Goal: Transaction & Acquisition: Purchase product/service

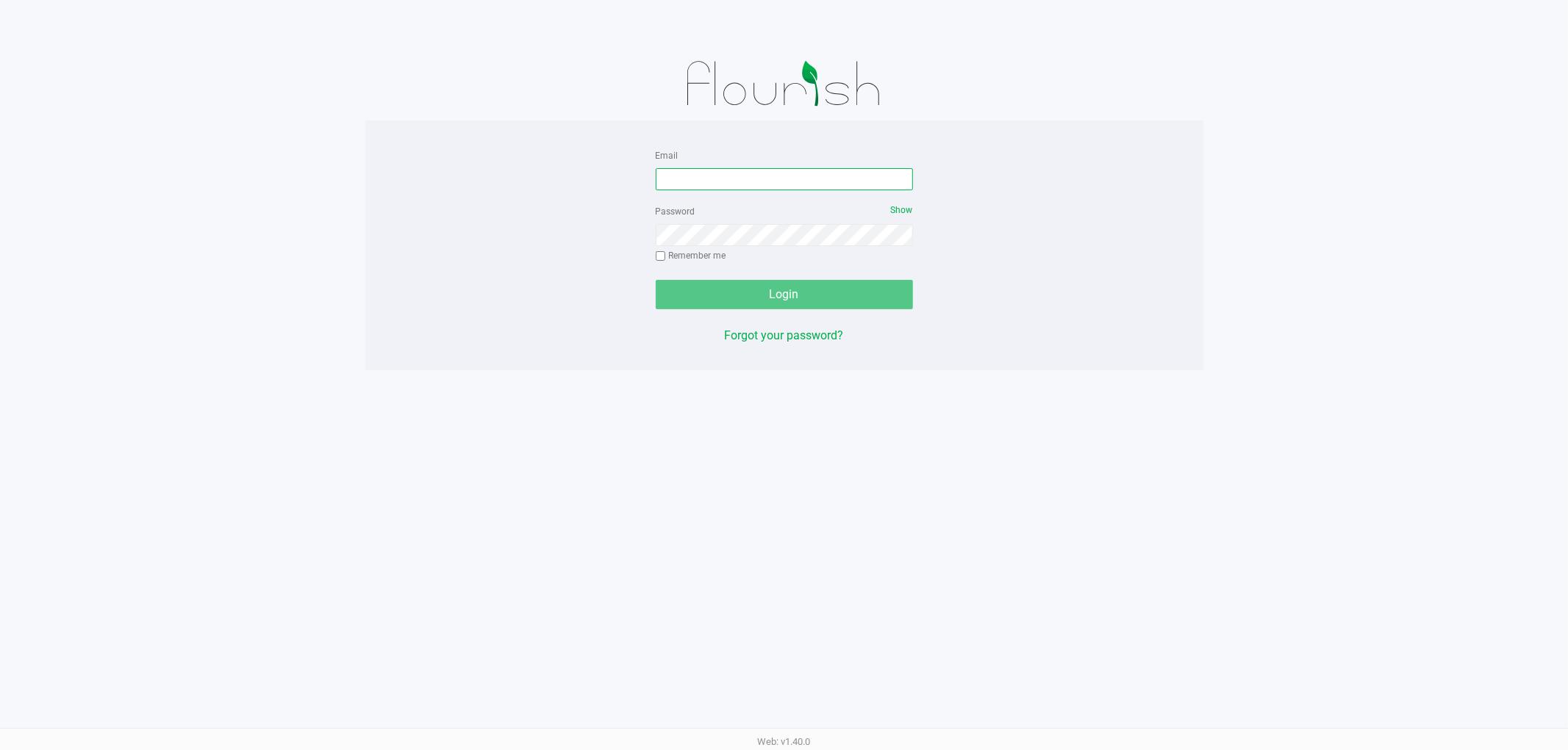
drag, startPoint x: 781, startPoint y: 174, endPoint x: 777, endPoint y: 158, distance: 16.5
click at [777, 163] on div "Email" at bounding box center [784, 168] width 257 height 44
type input "[EMAIL_ADDRESS][DOMAIN_NAME]"
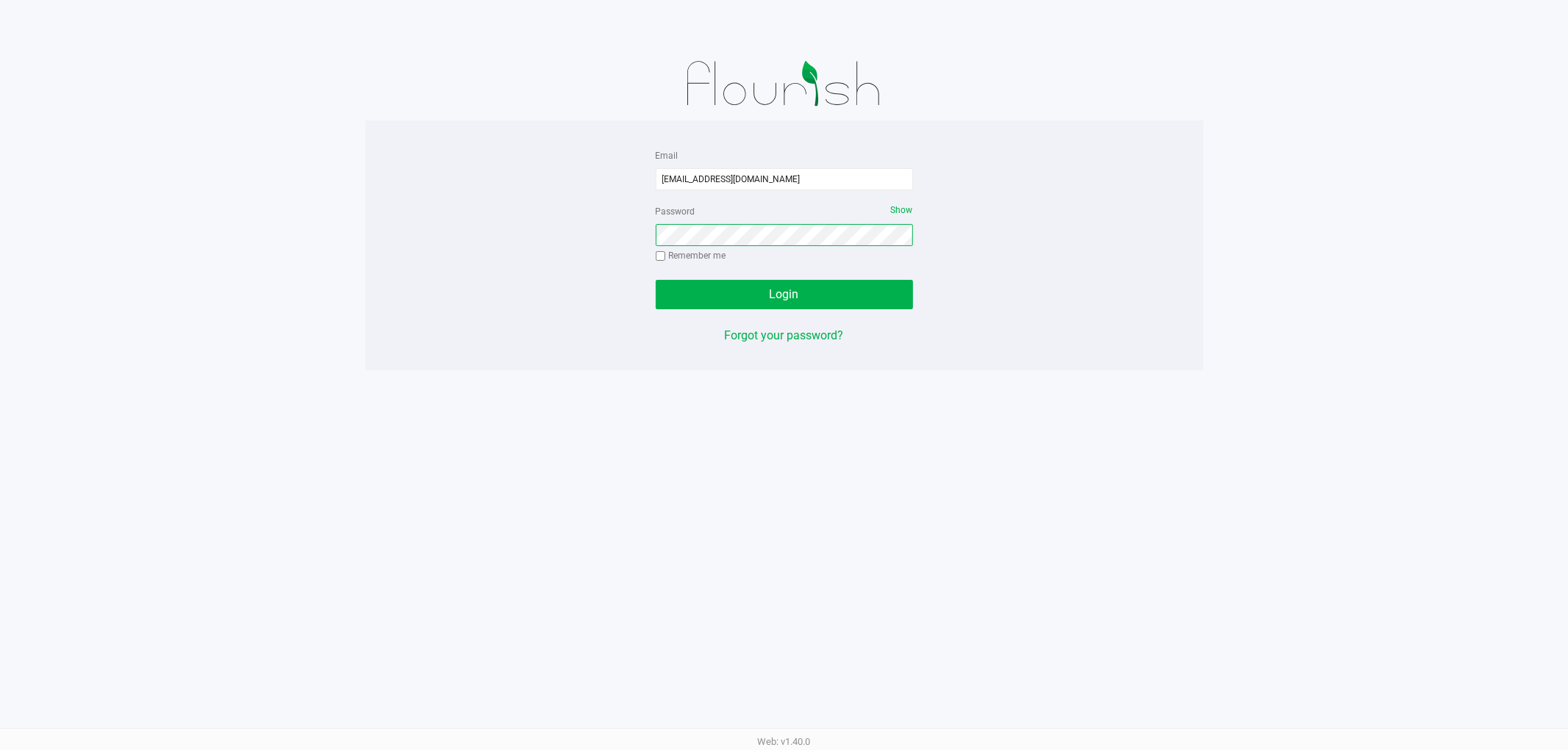
click at [656, 280] on button "Login" at bounding box center [784, 295] width 257 height 30
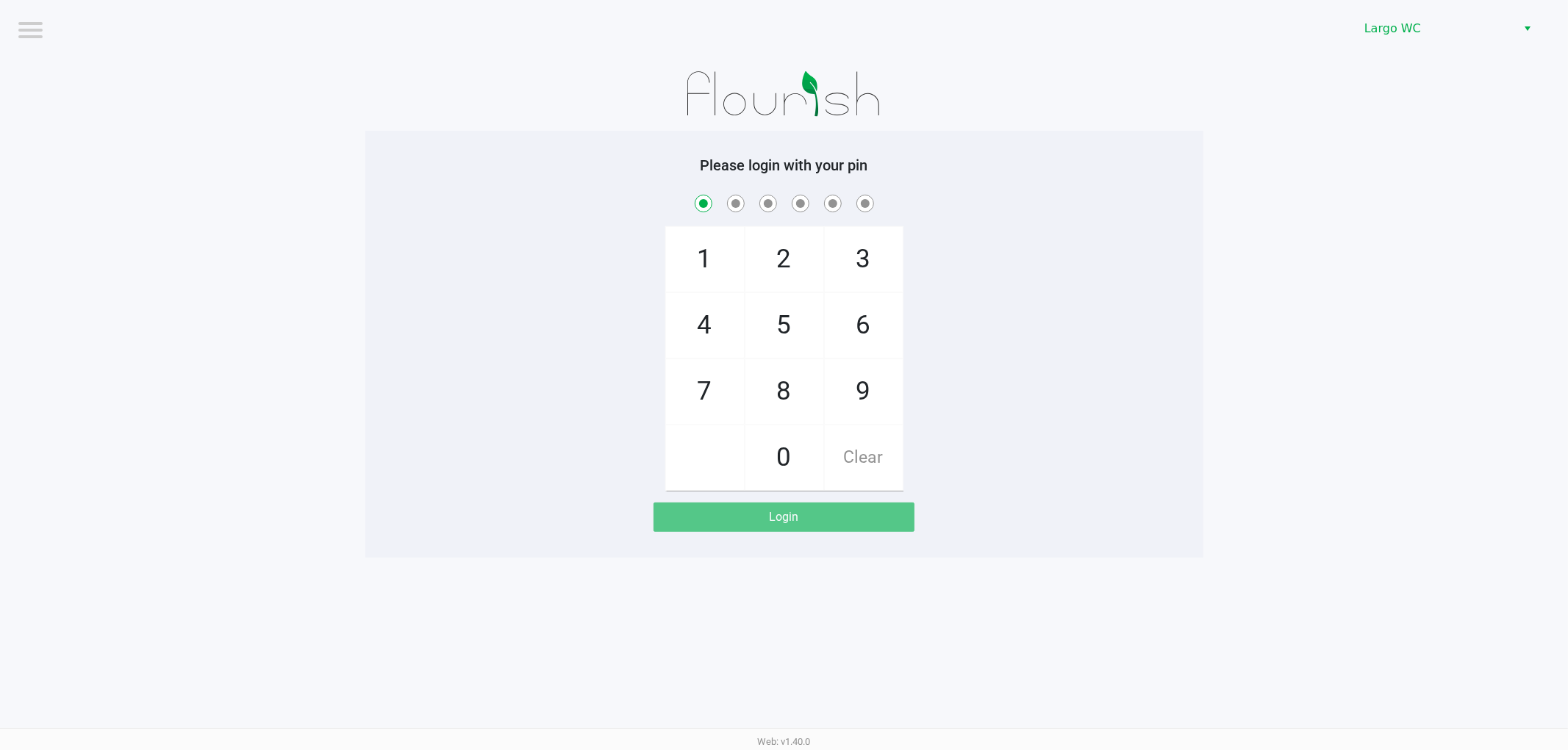
checkbox input "true"
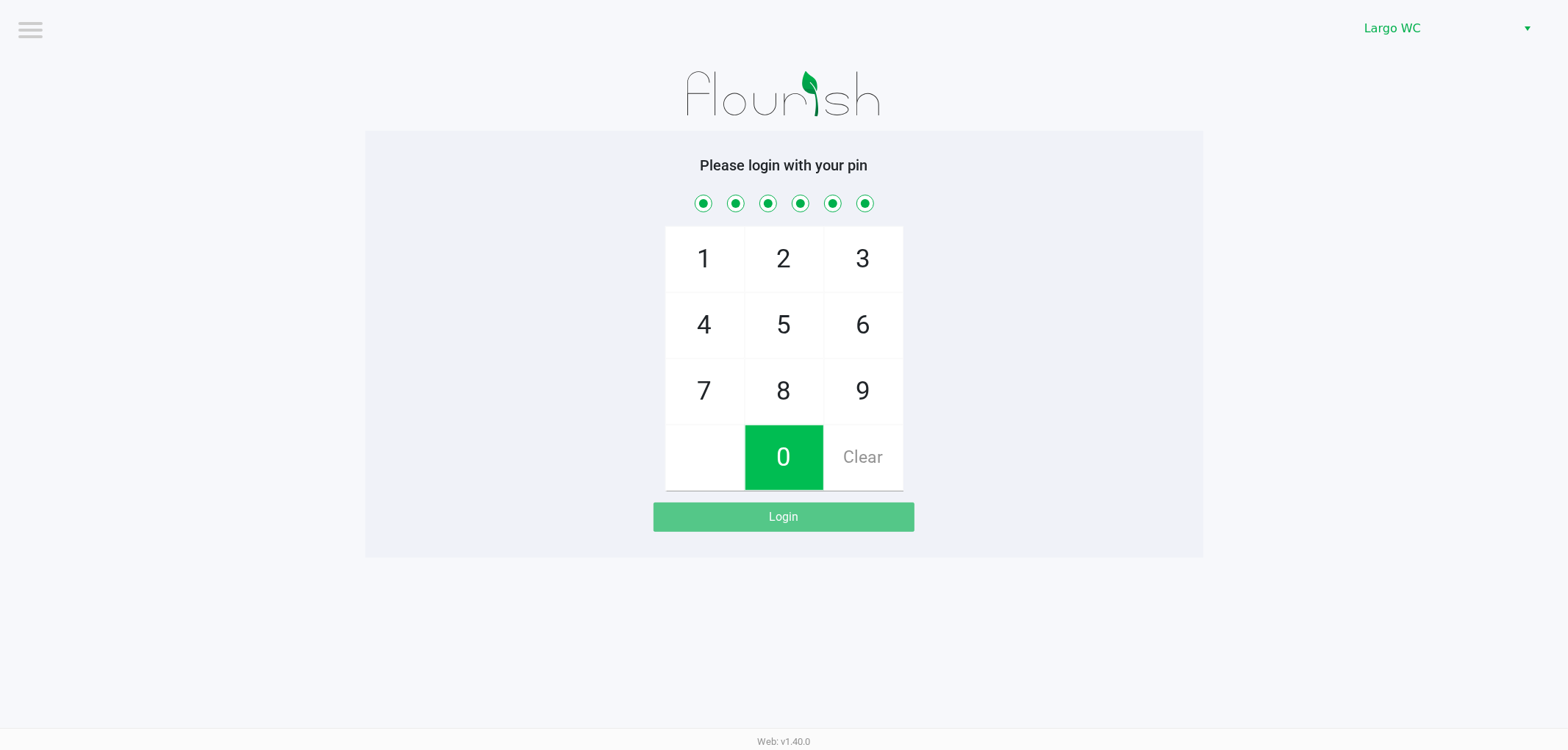
checkbox input "true"
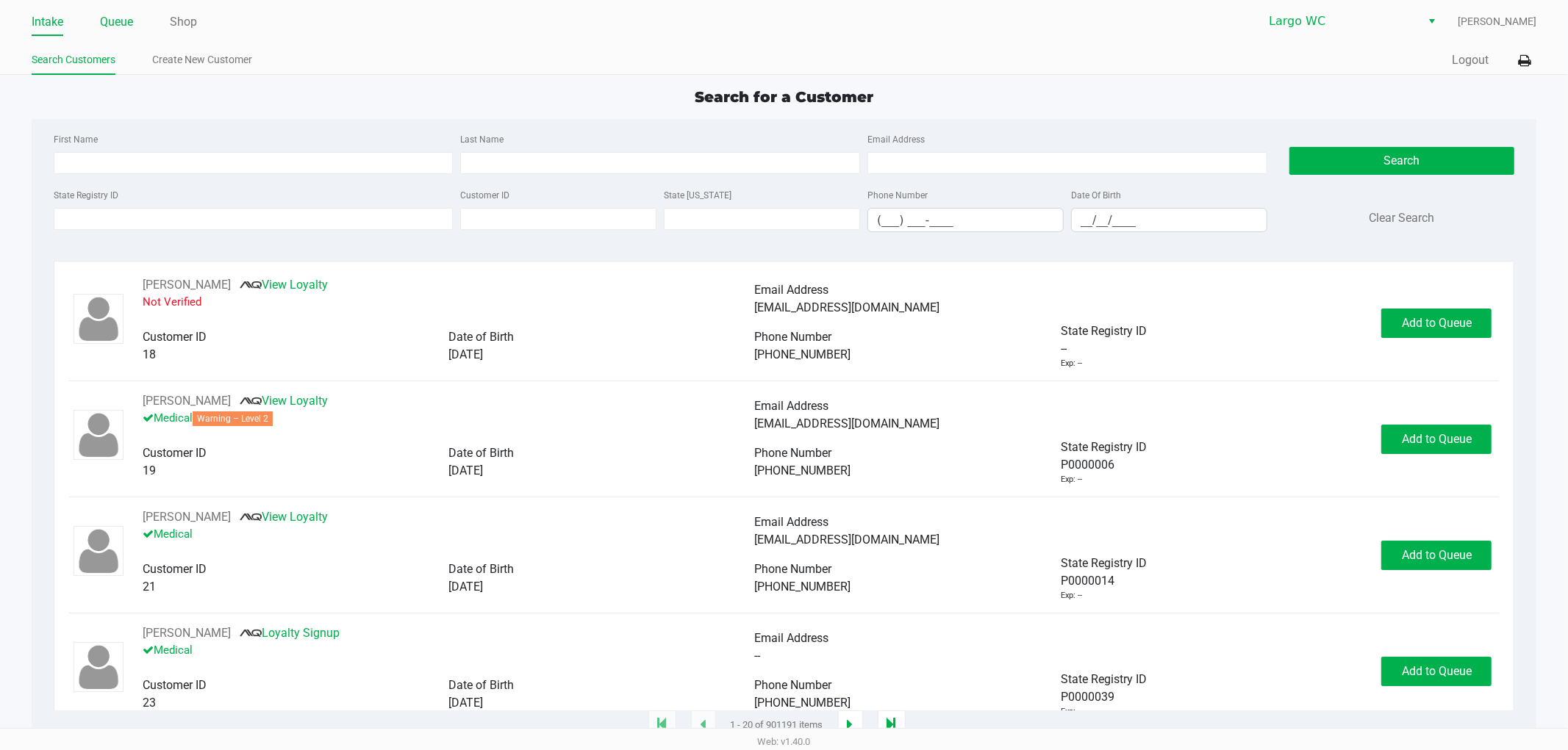
click at [121, 23] on link "Queue" at bounding box center [116, 22] width 34 height 21
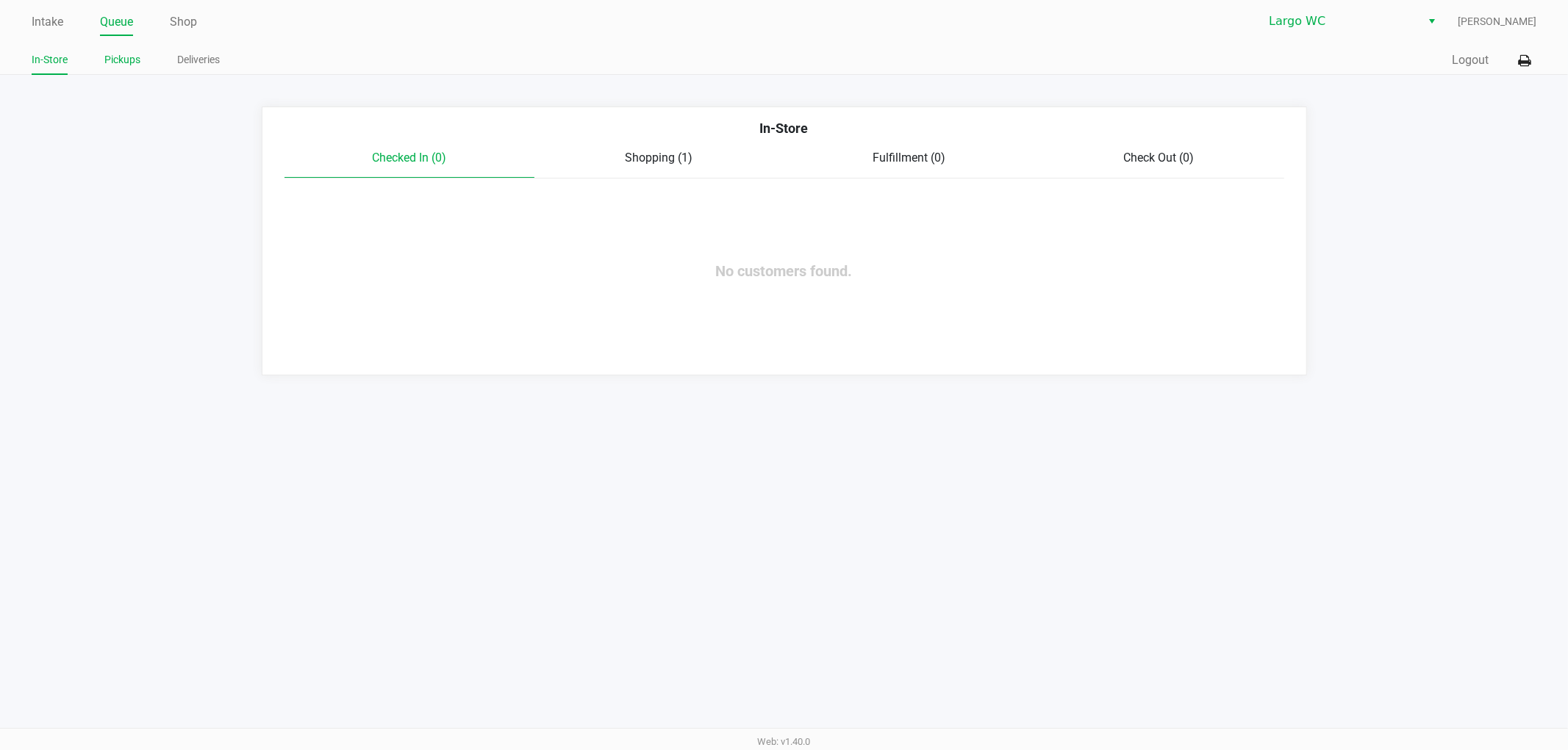
click at [119, 59] on link "Pickups" at bounding box center [122, 59] width 36 height 19
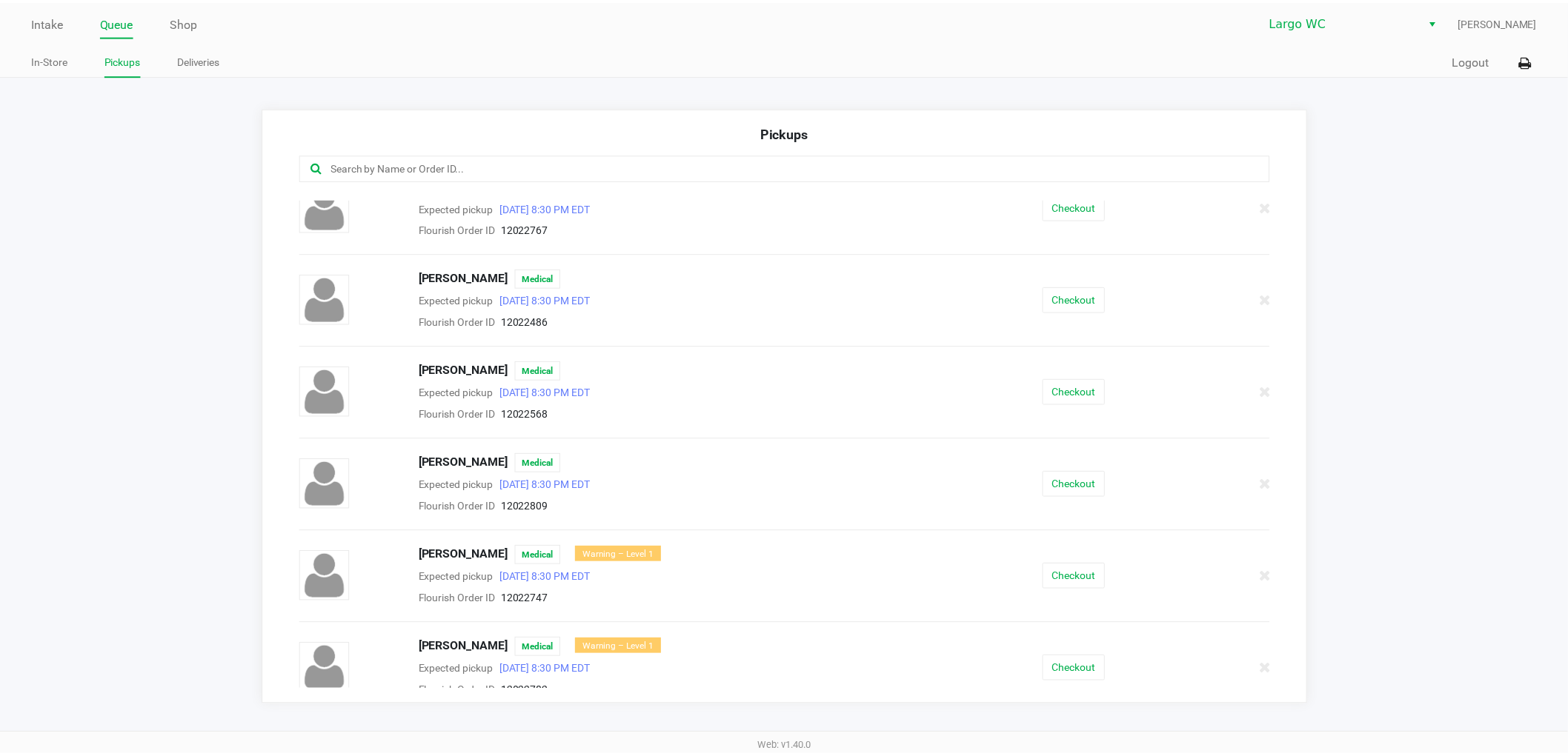
scroll to position [684, 0]
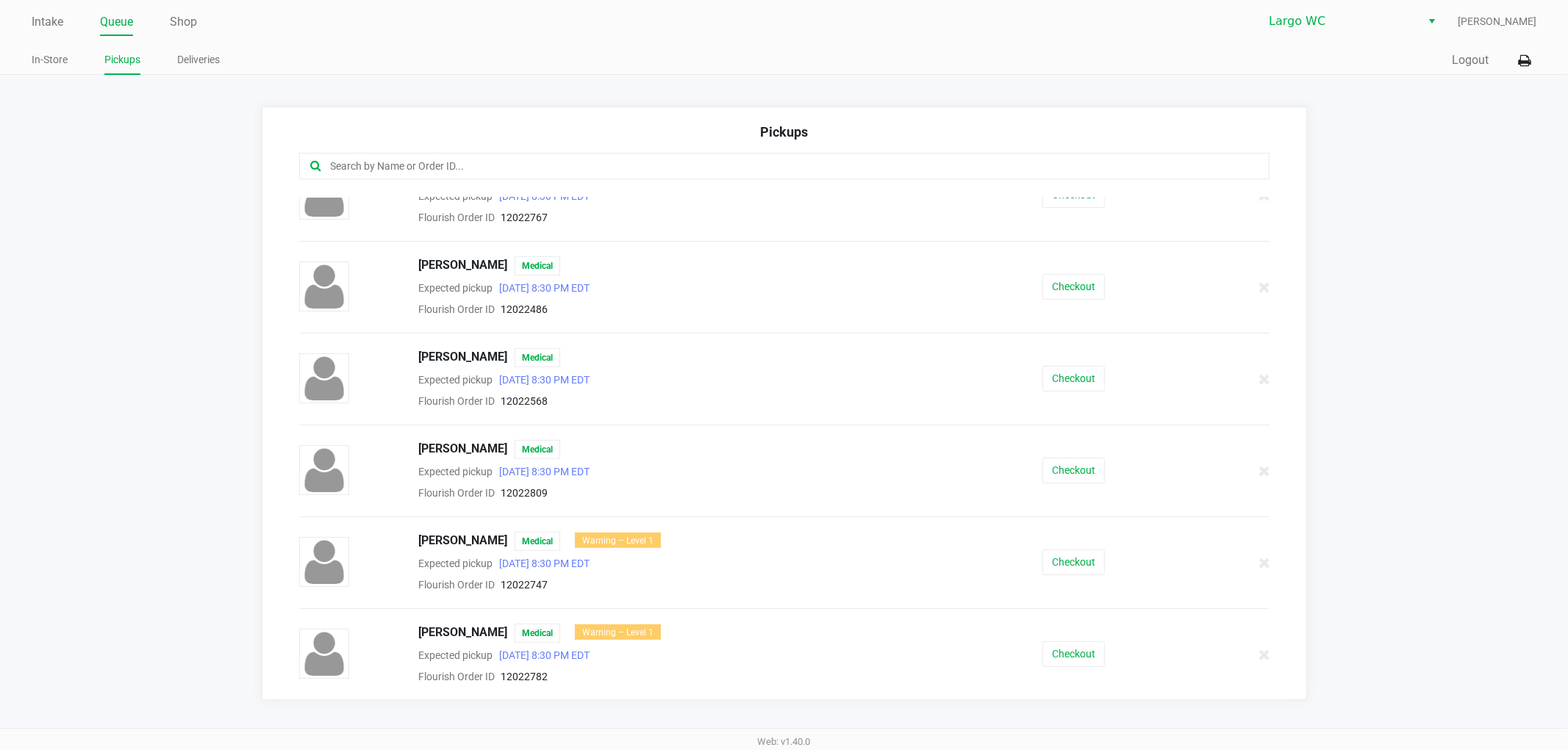
click at [1079, 391] on div "[PERSON_NAME] Medical Expected pickup [DATE] 8:30 PM EDT Flourish Order ID 1202…" at bounding box center [784, 378] width 992 height 62
click at [1069, 385] on button "Checkout" at bounding box center [1073, 378] width 62 height 26
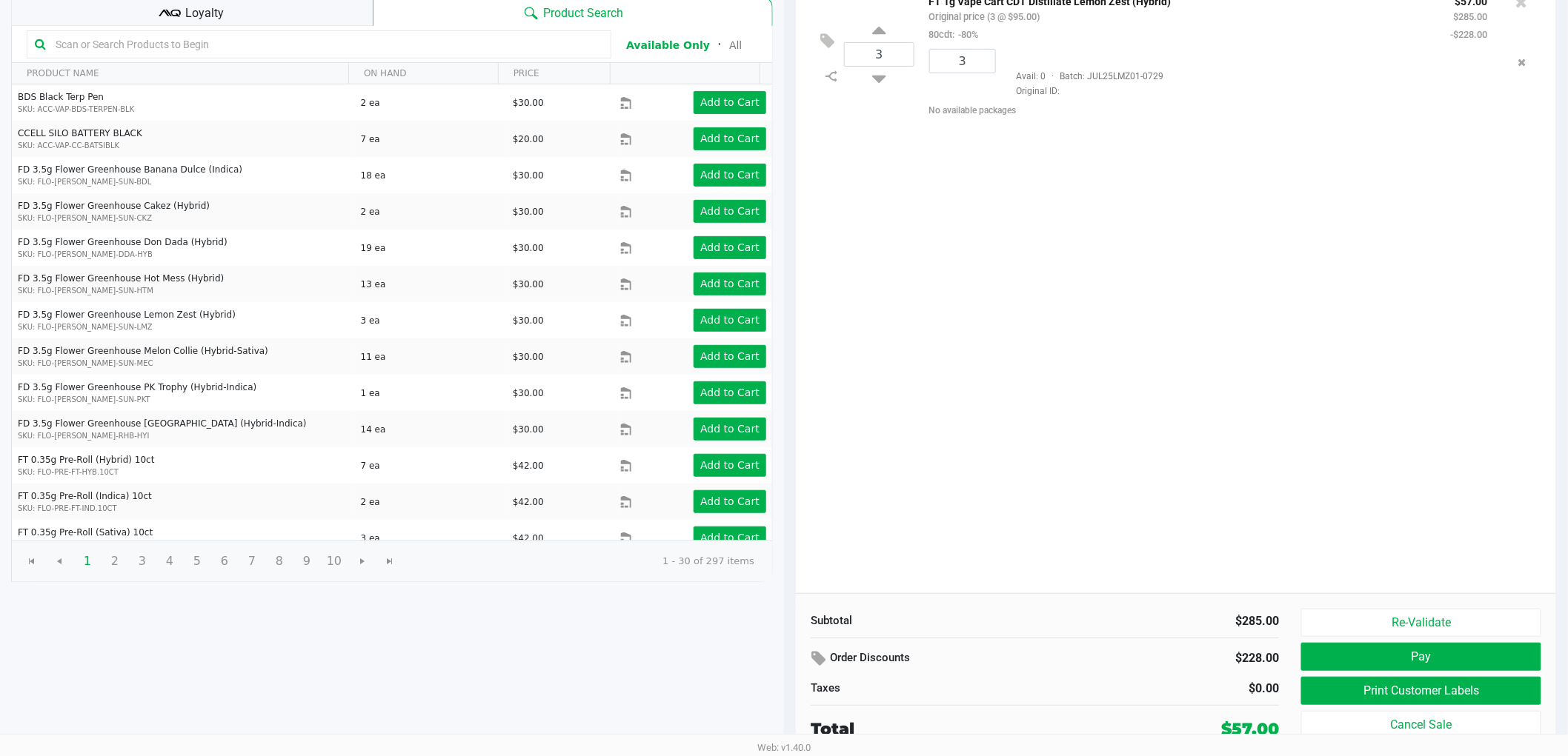
scroll to position [153, 0]
click at [1440, 654] on button "Pay" at bounding box center [1421, 656] width 240 height 28
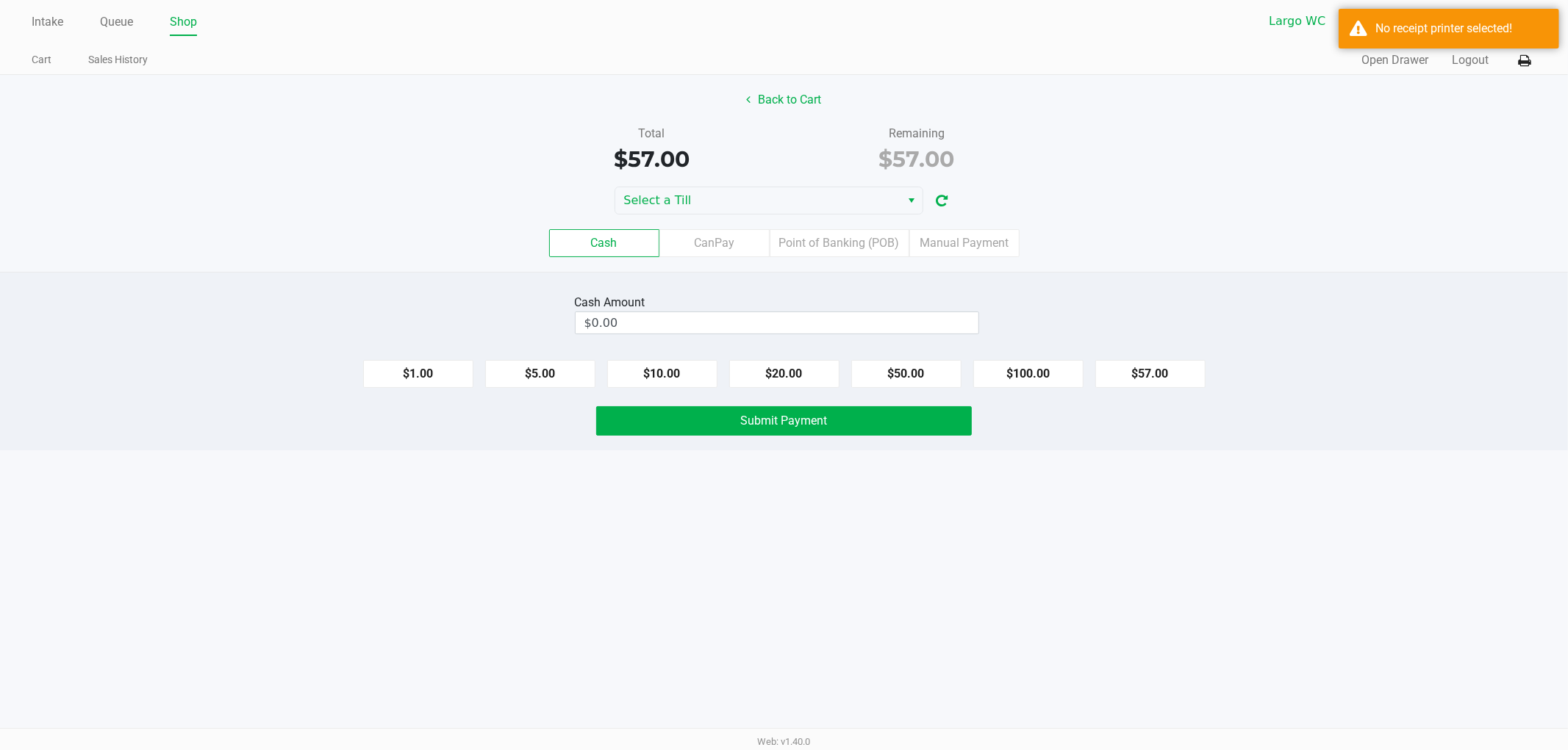
click at [740, 180] on div "Back to Cart Total $57.00 Remaining $57.00 Select a Till Cash CanPay Point of B…" at bounding box center [784, 173] width 1568 height 197
click at [739, 186] on kendo-dropdownlist "Select a Till" at bounding box center [768, 200] width 309 height 28
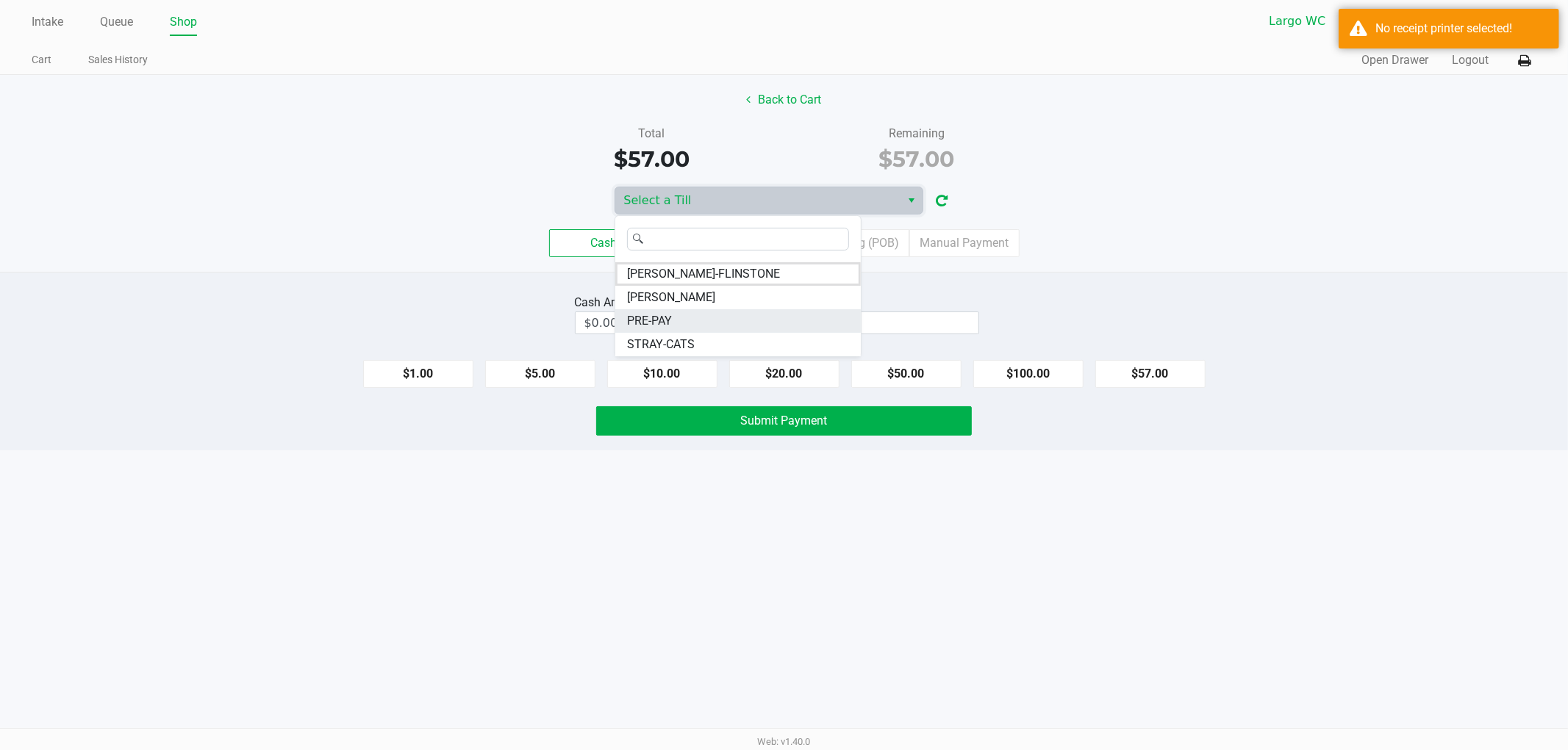
click at [709, 316] on li "PRE-PAY" at bounding box center [738, 321] width 246 height 24
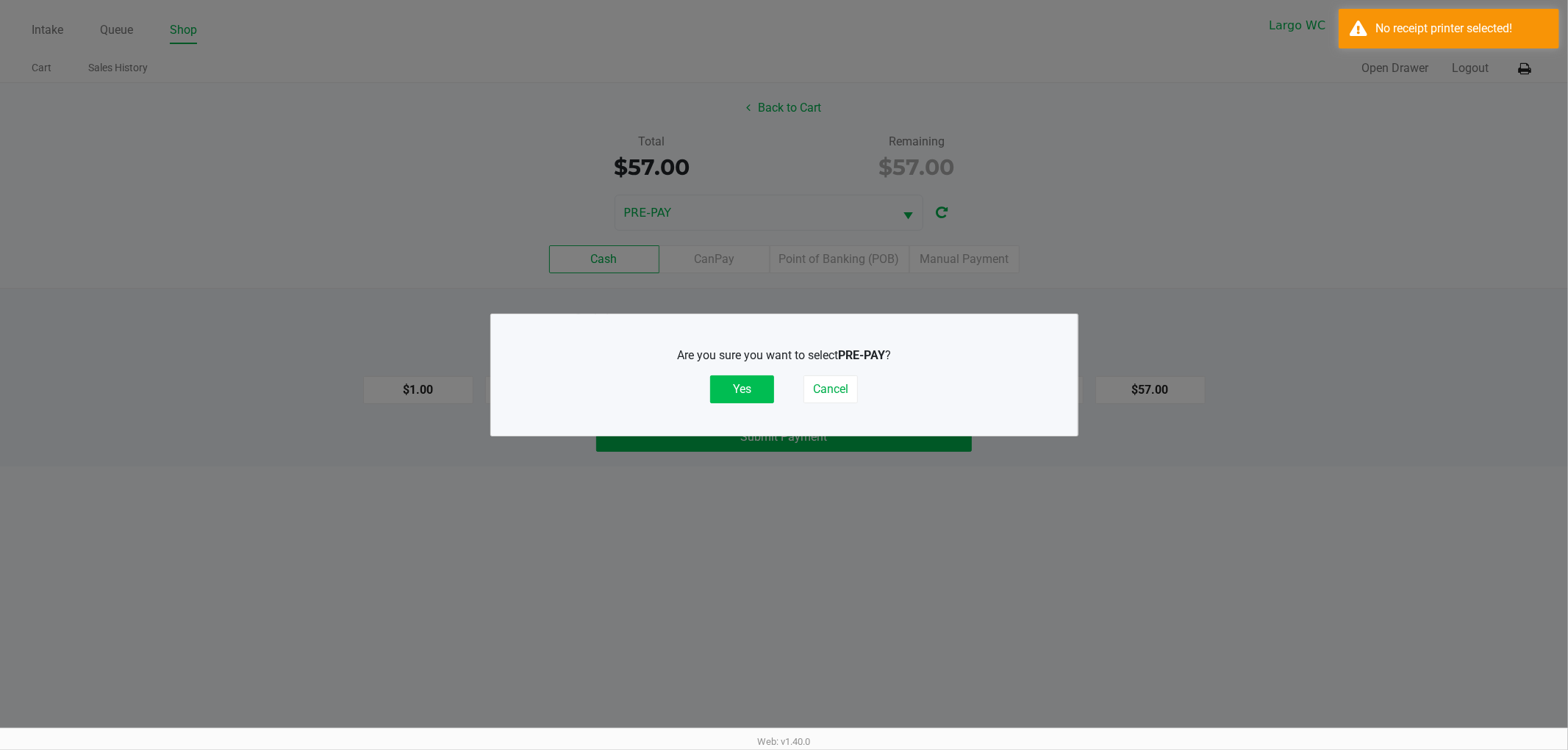
click at [755, 392] on button "Yes" at bounding box center [742, 389] width 64 height 28
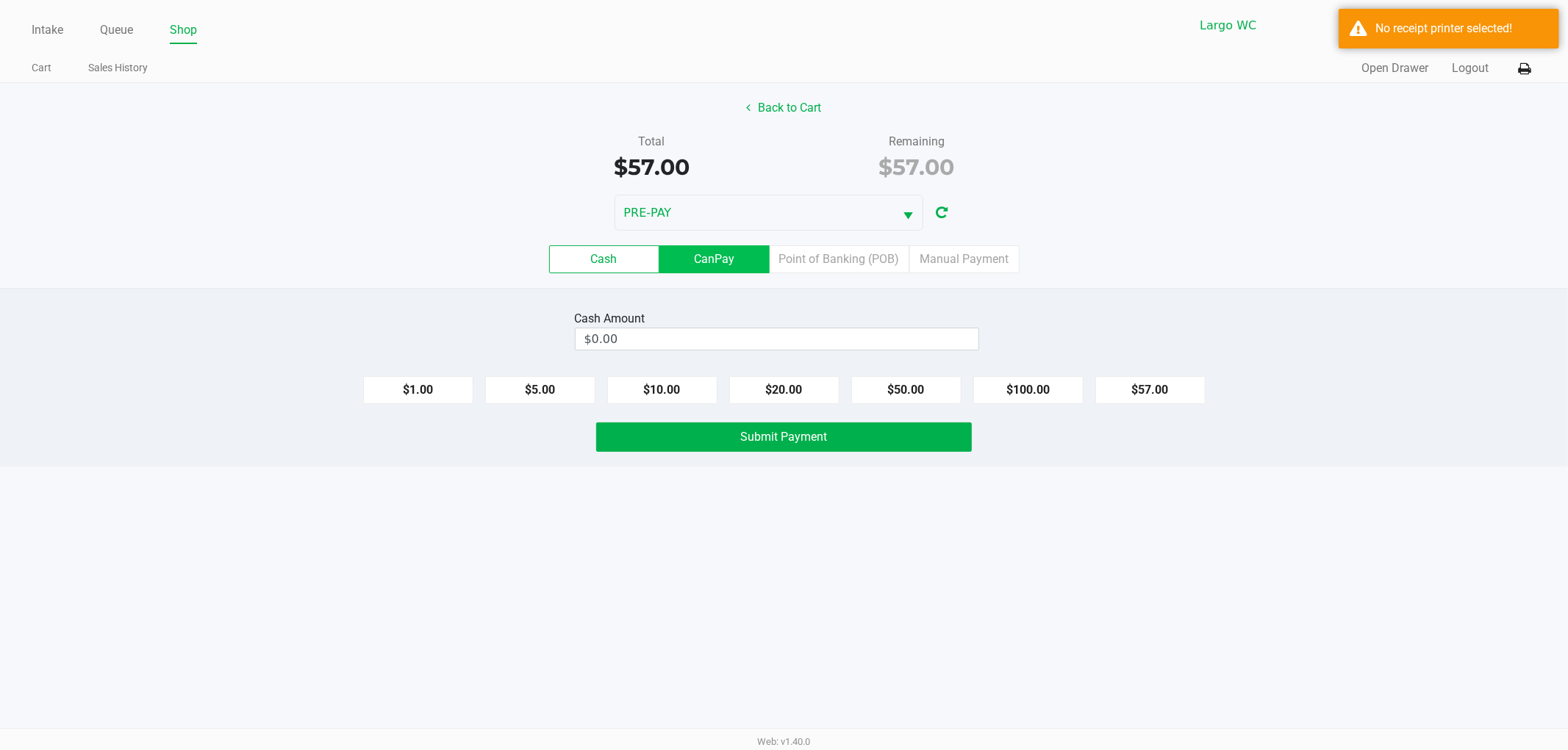
click at [736, 254] on label "CanPay" at bounding box center [715, 259] width 110 height 28
click at [0, 0] on 2 "CanPay" at bounding box center [0, 0] width 0 height 0
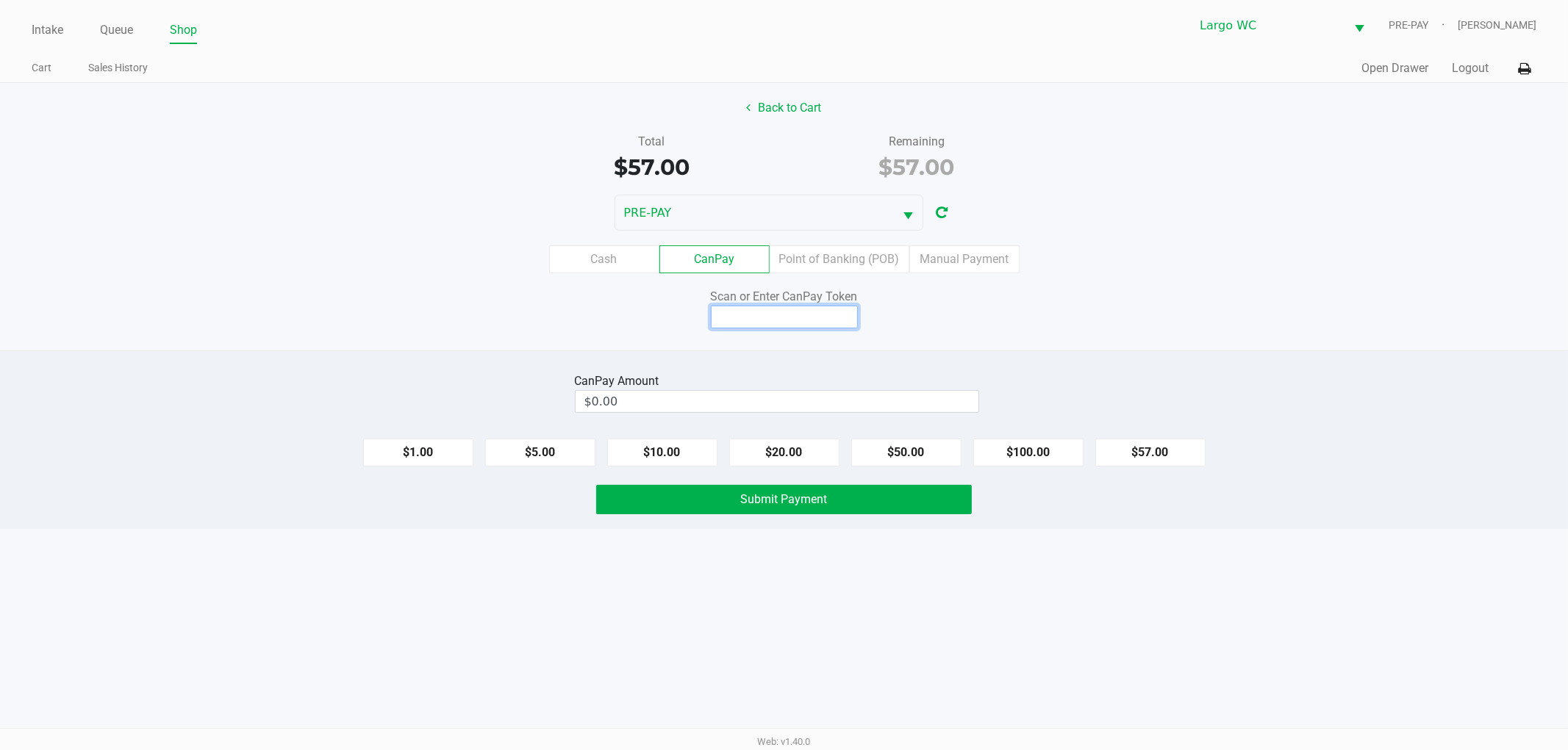
click at [765, 316] on input at bounding box center [784, 316] width 147 height 23
type input "IDEWUDAZUSEM"
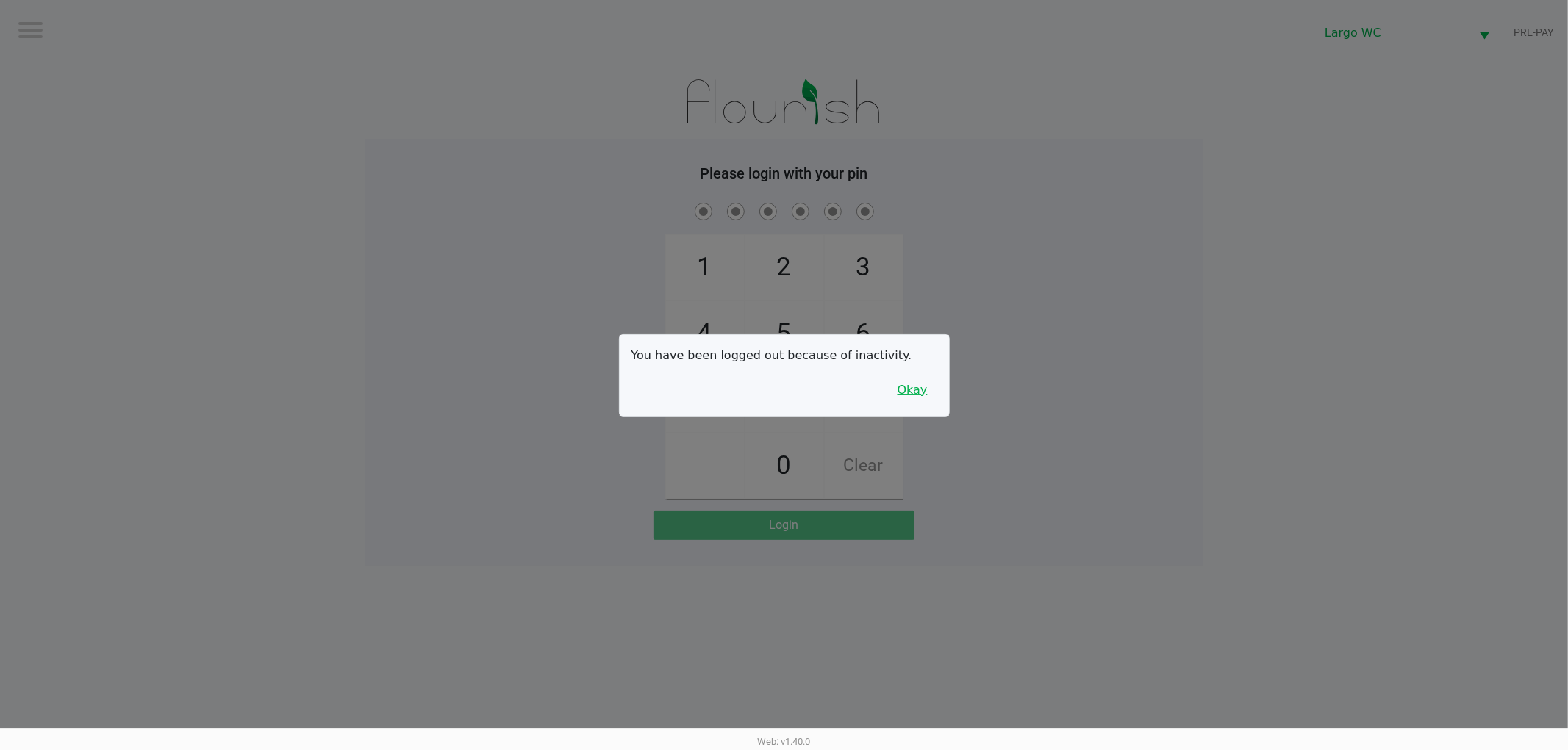
click at [908, 380] on button "Okay" at bounding box center [913, 390] width 49 height 28
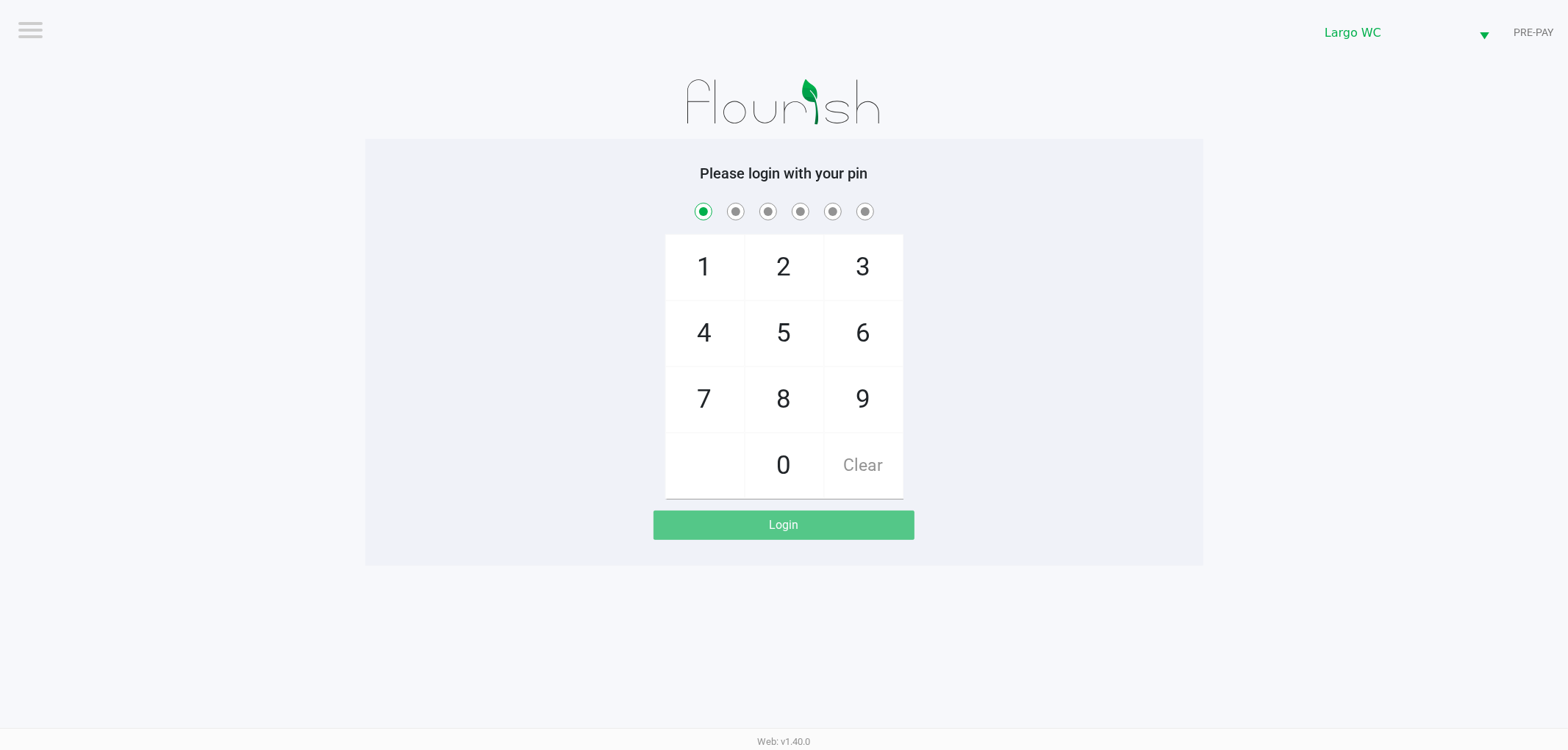
checkbox input "true"
checkbox input "false"
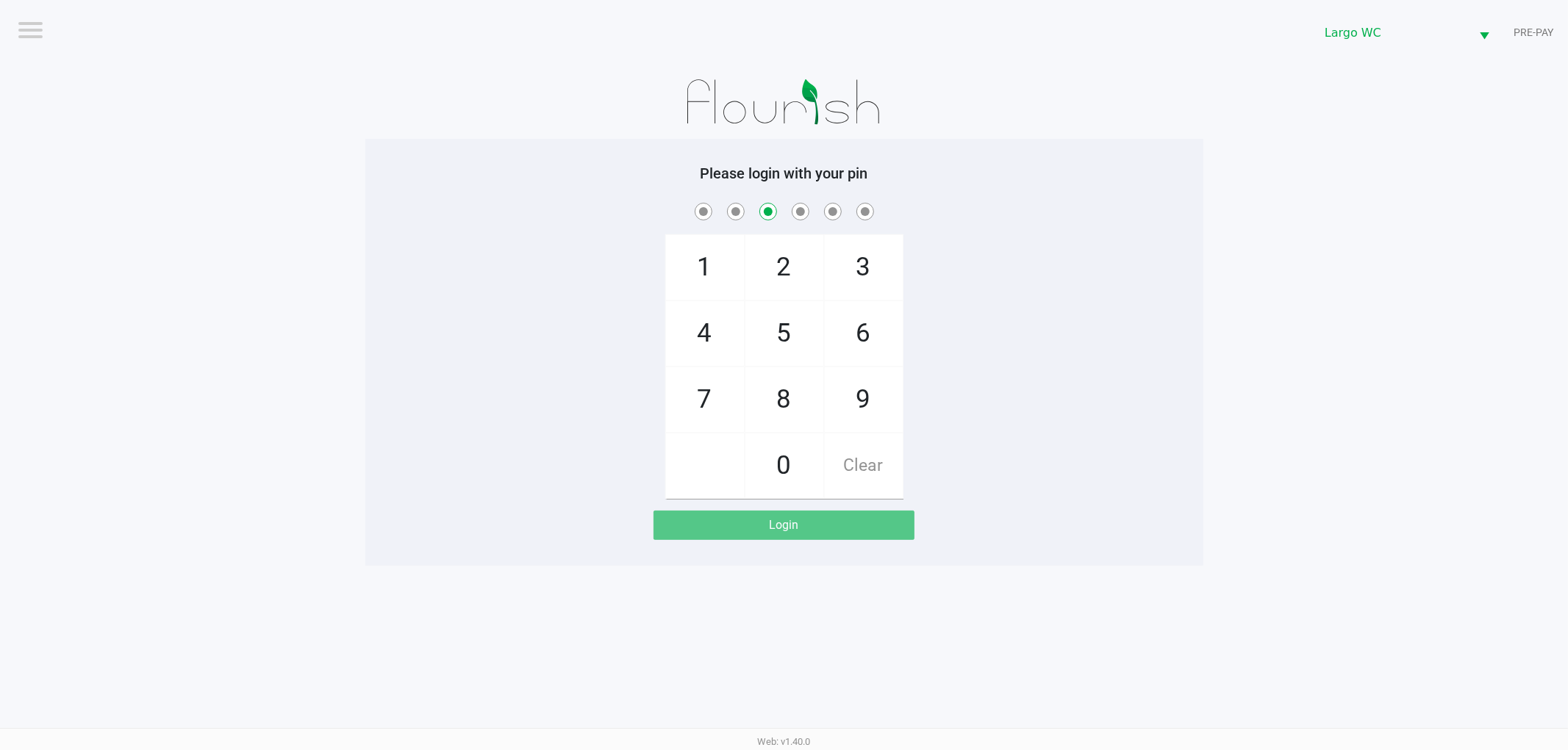
checkbox input "false"
checkbox input "true"
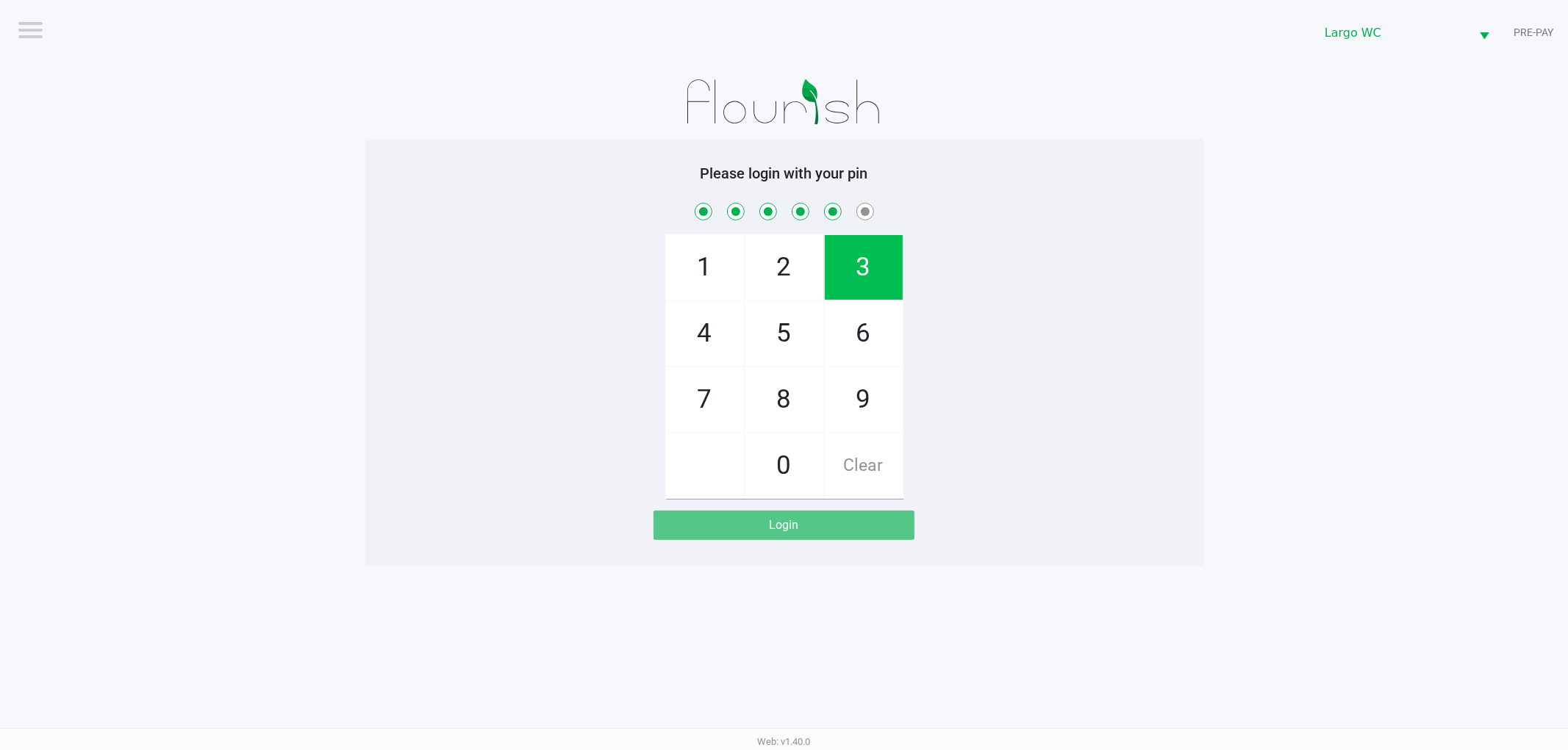
checkbox input "true"
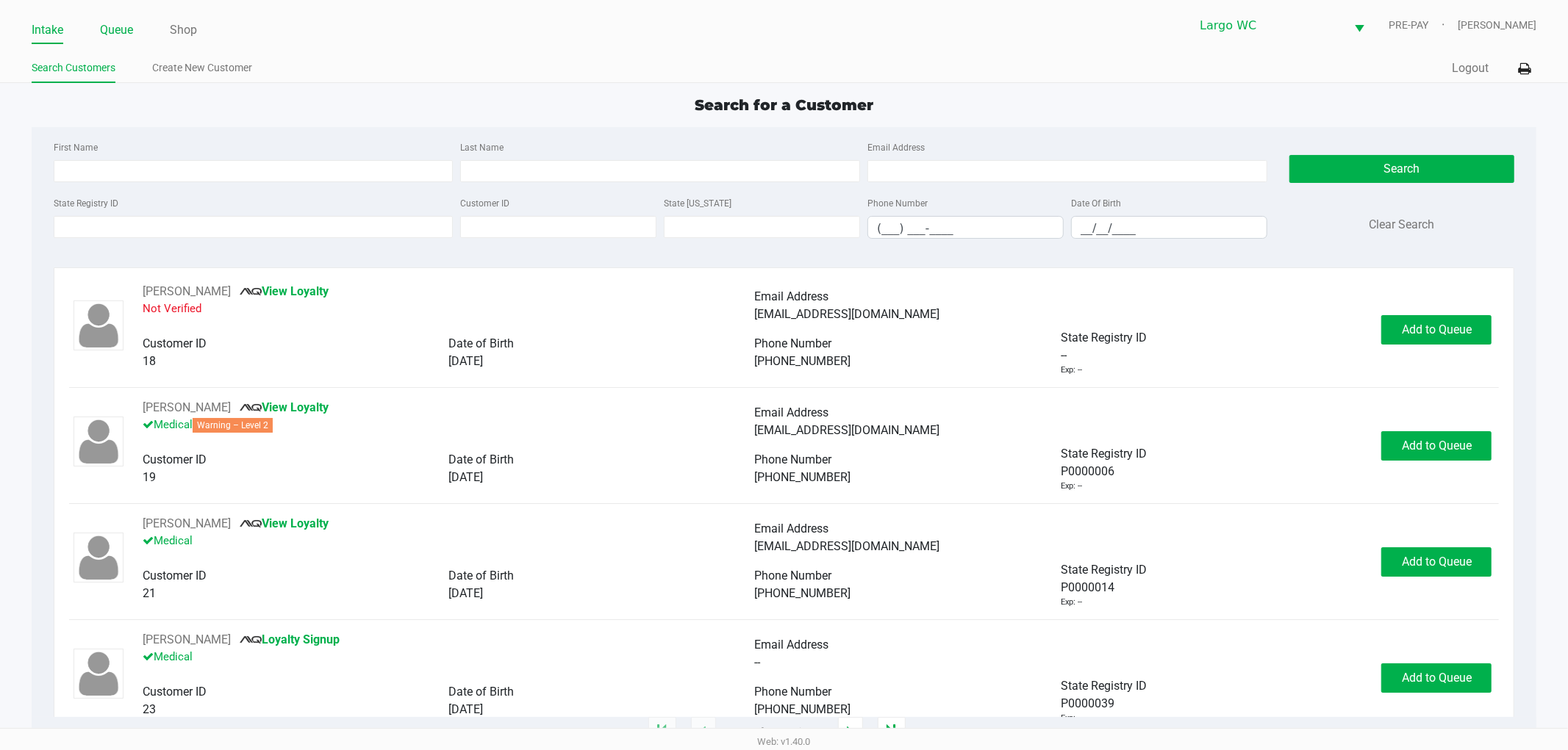
click at [114, 21] on link "Queue" at bounding box center [116, 30] width 34 height 21
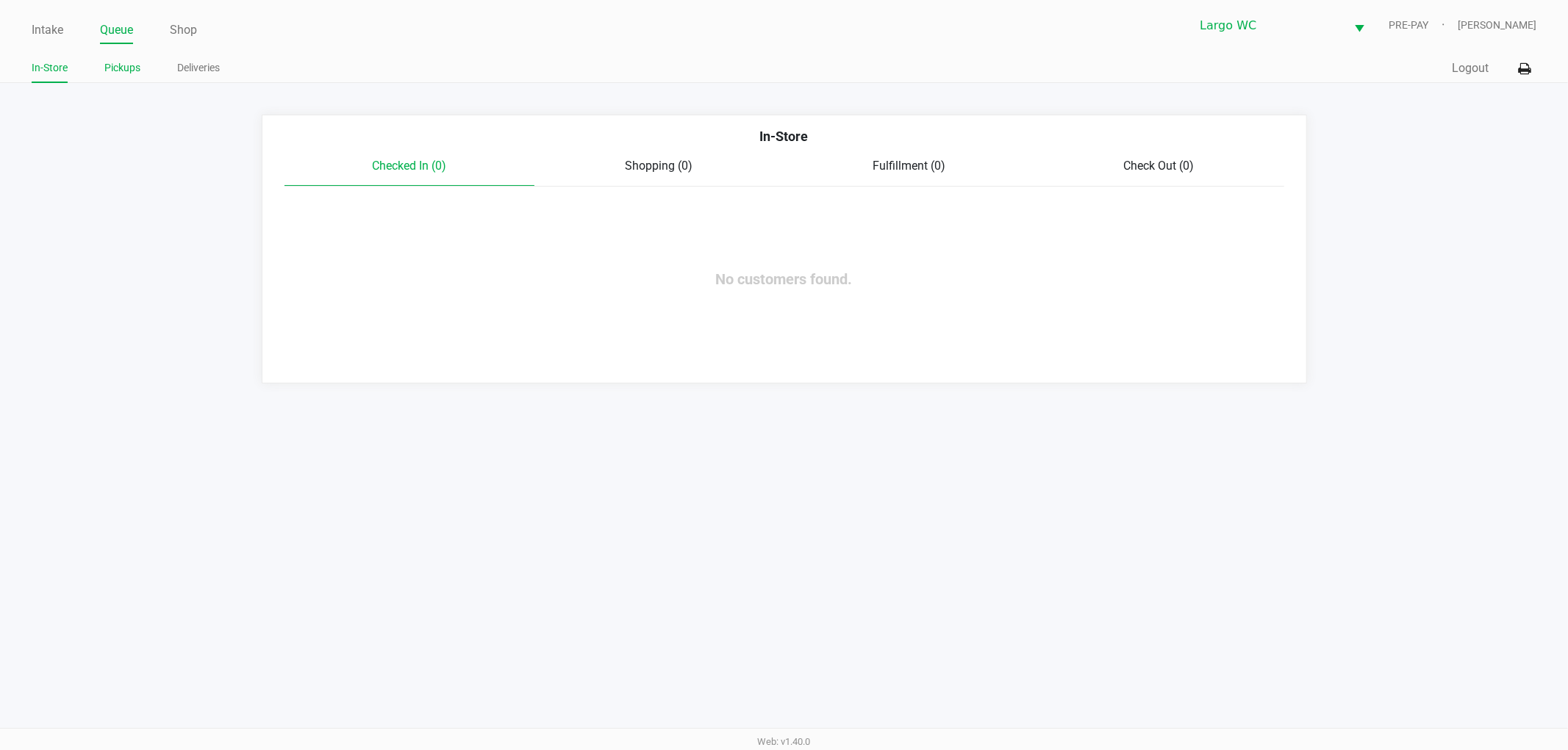
click at [115, 64] on link "Pickups" at bounding box center [122, 68] width 36 height 19
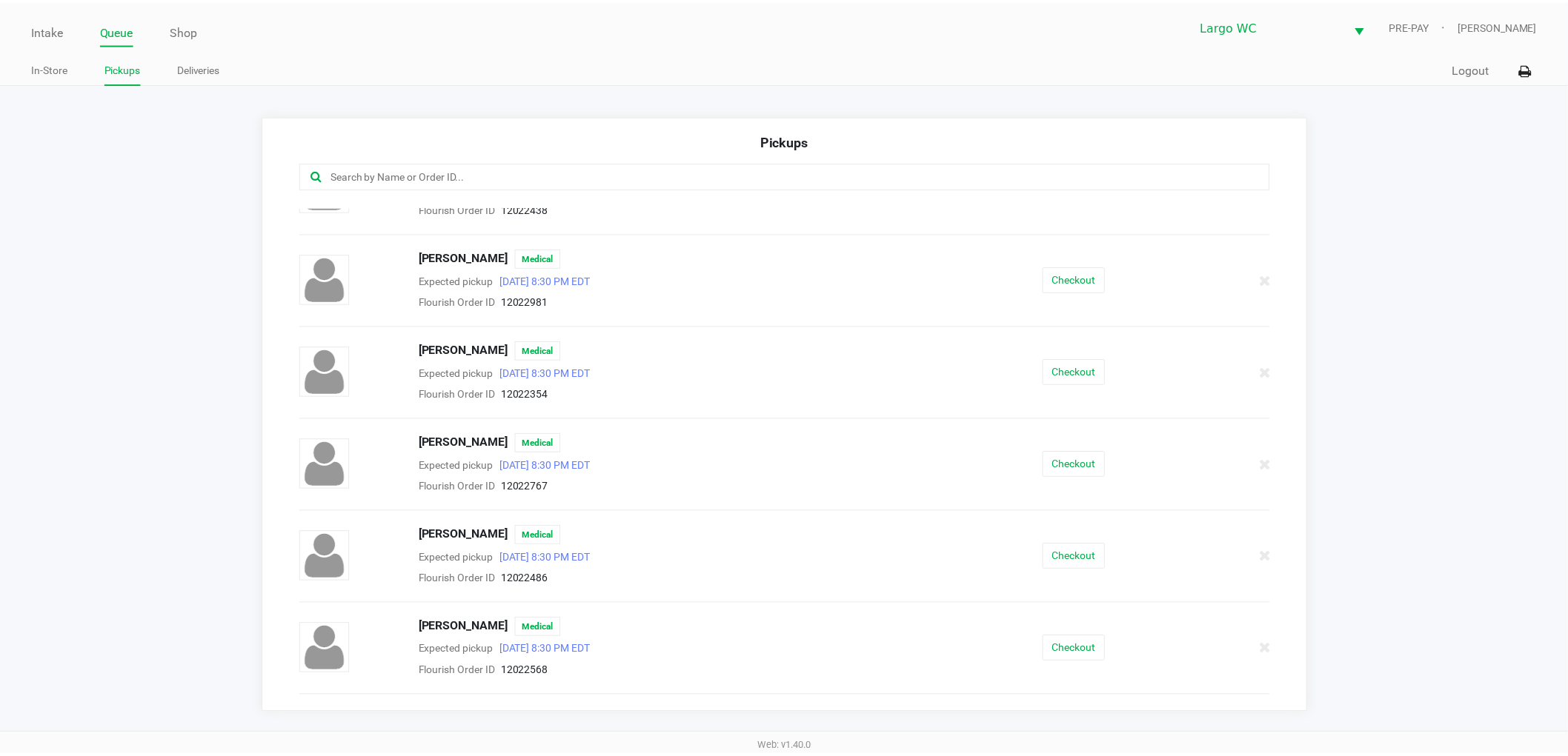
scroll to position [591, 0]
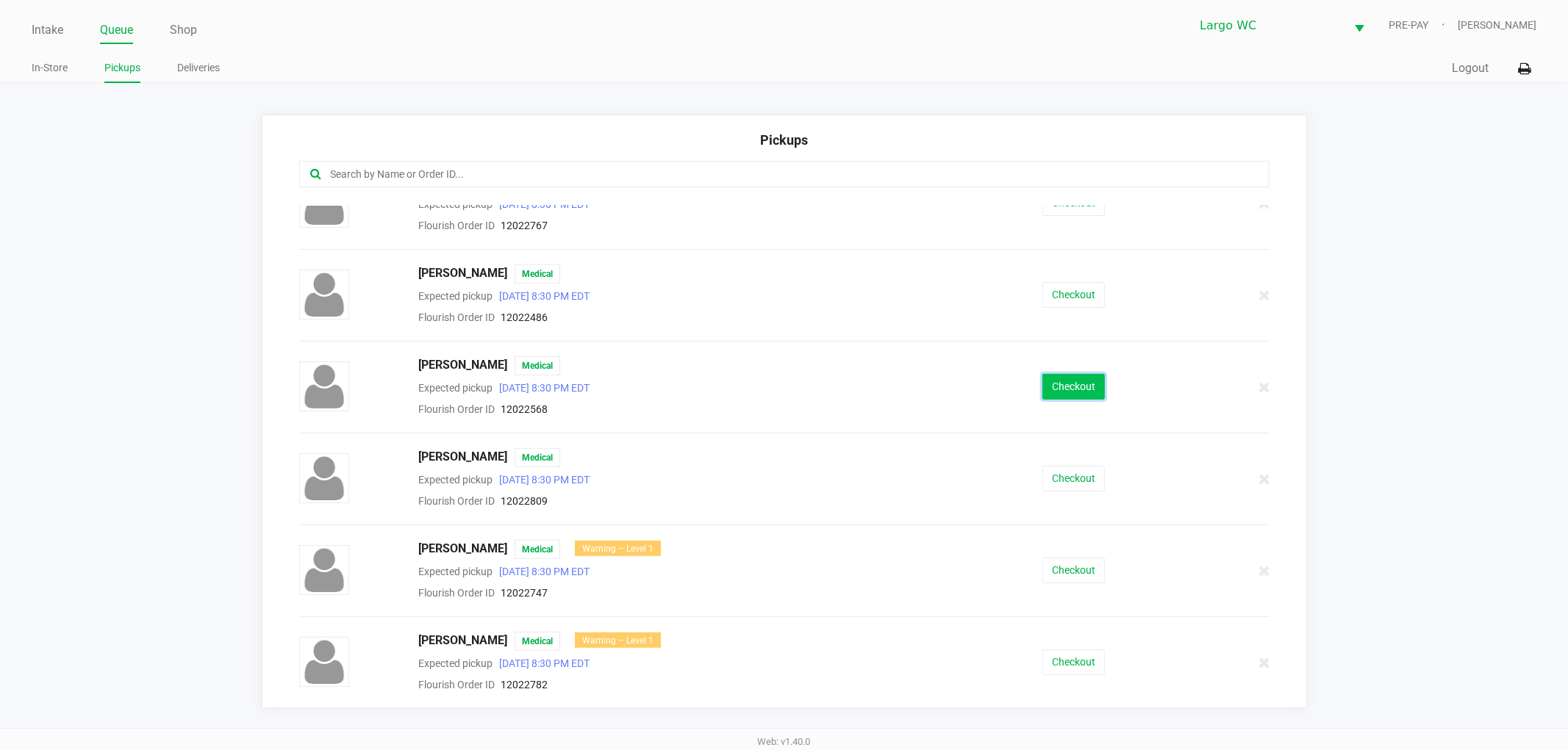
click at [1045, 382] on button "Checkout" at bounding box center [1073, 386] width 62 height 26
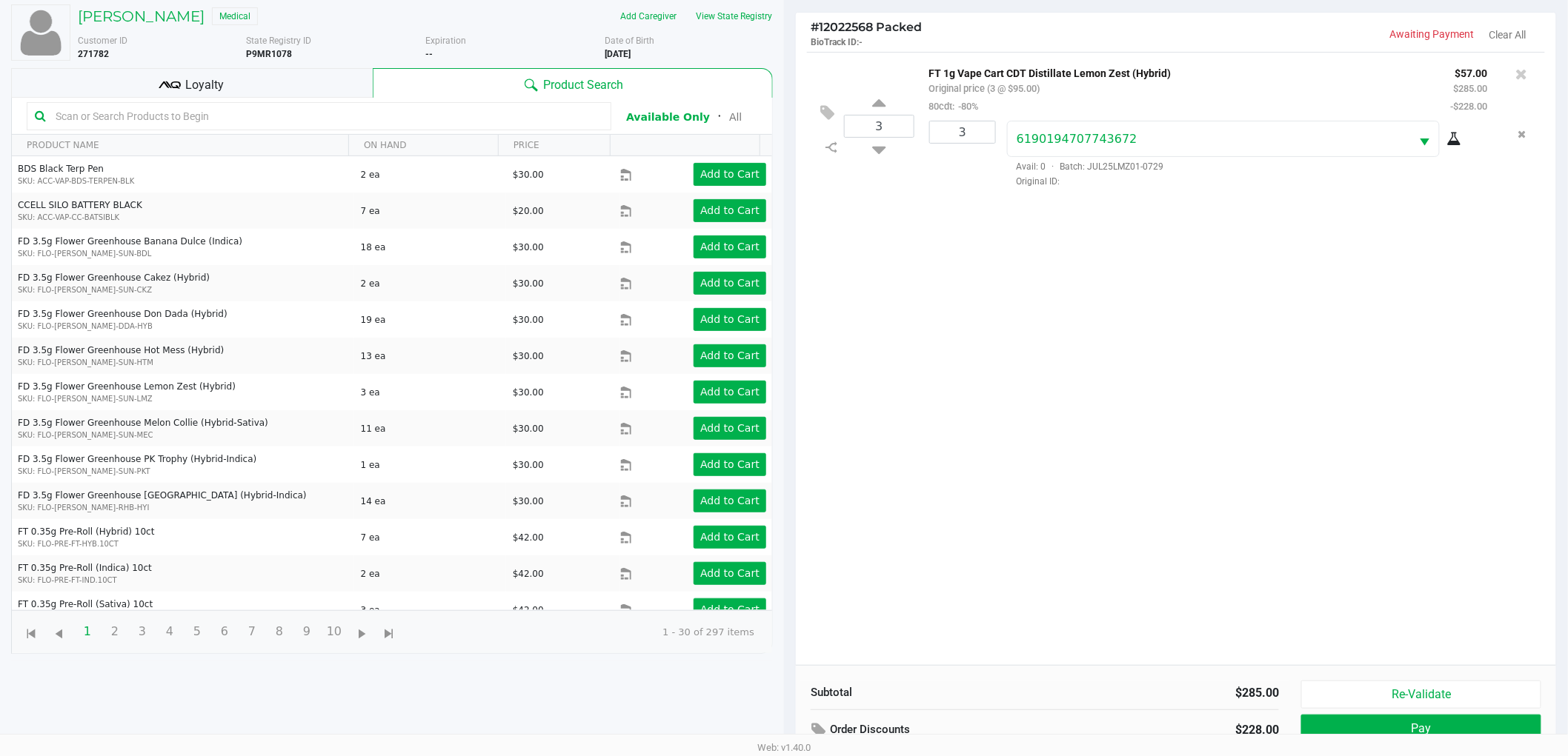
scroll to position [161, 0]
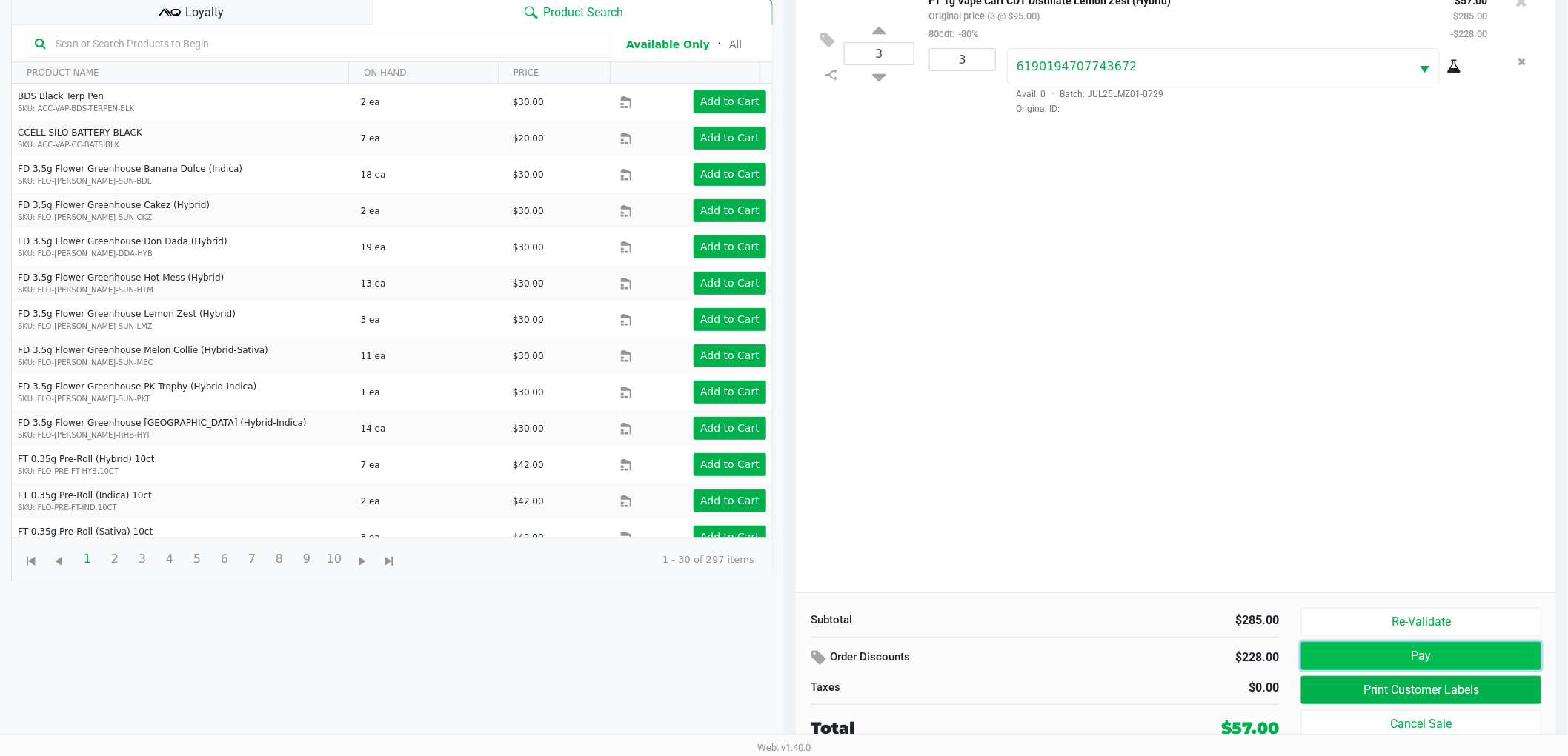
click at [1417, 657] on button "Pay" at bounding box center [1421, 656] width 240 height 28
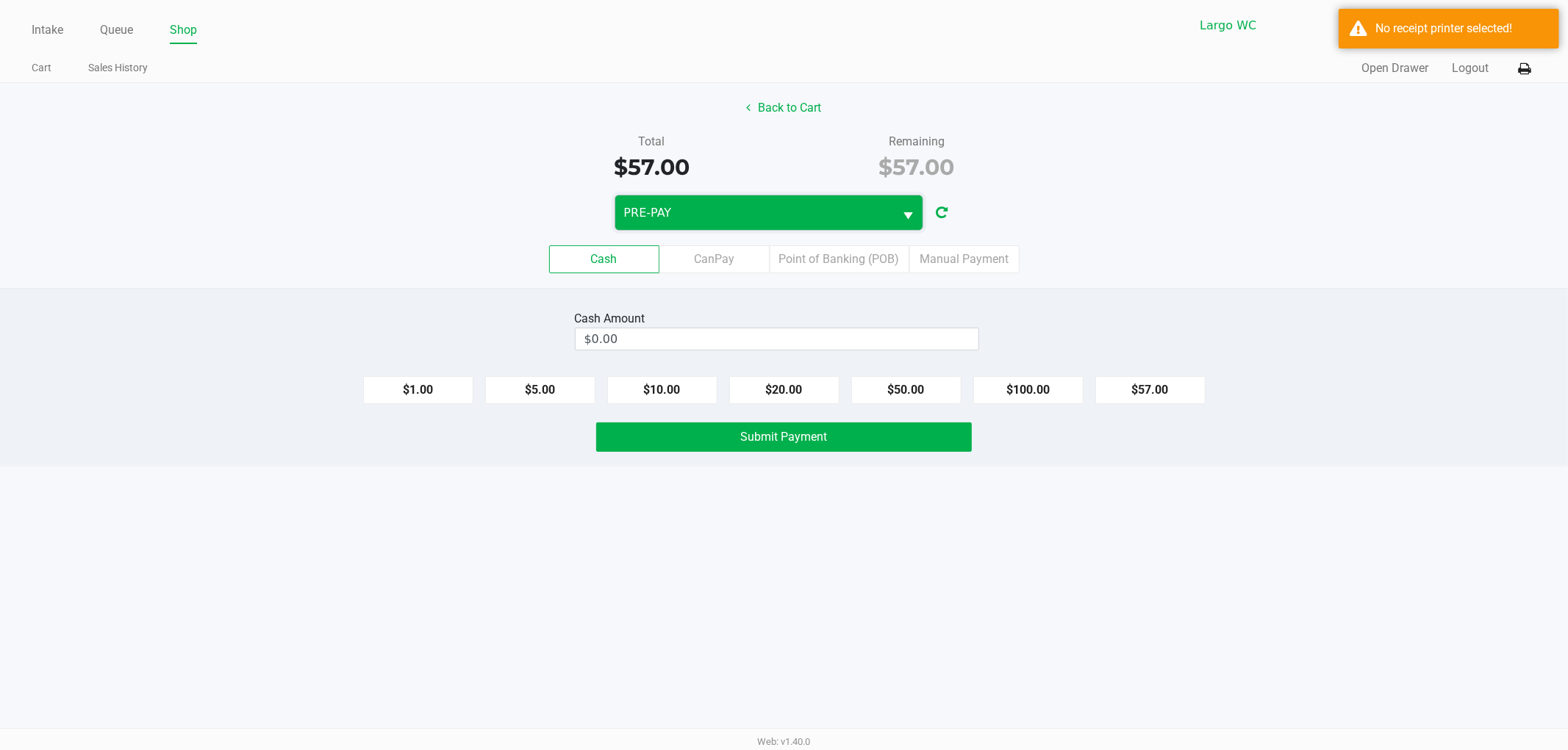
click at [785, 201] on span "PRE-PAY" at bounding box center [754, 212] width 279 height 34
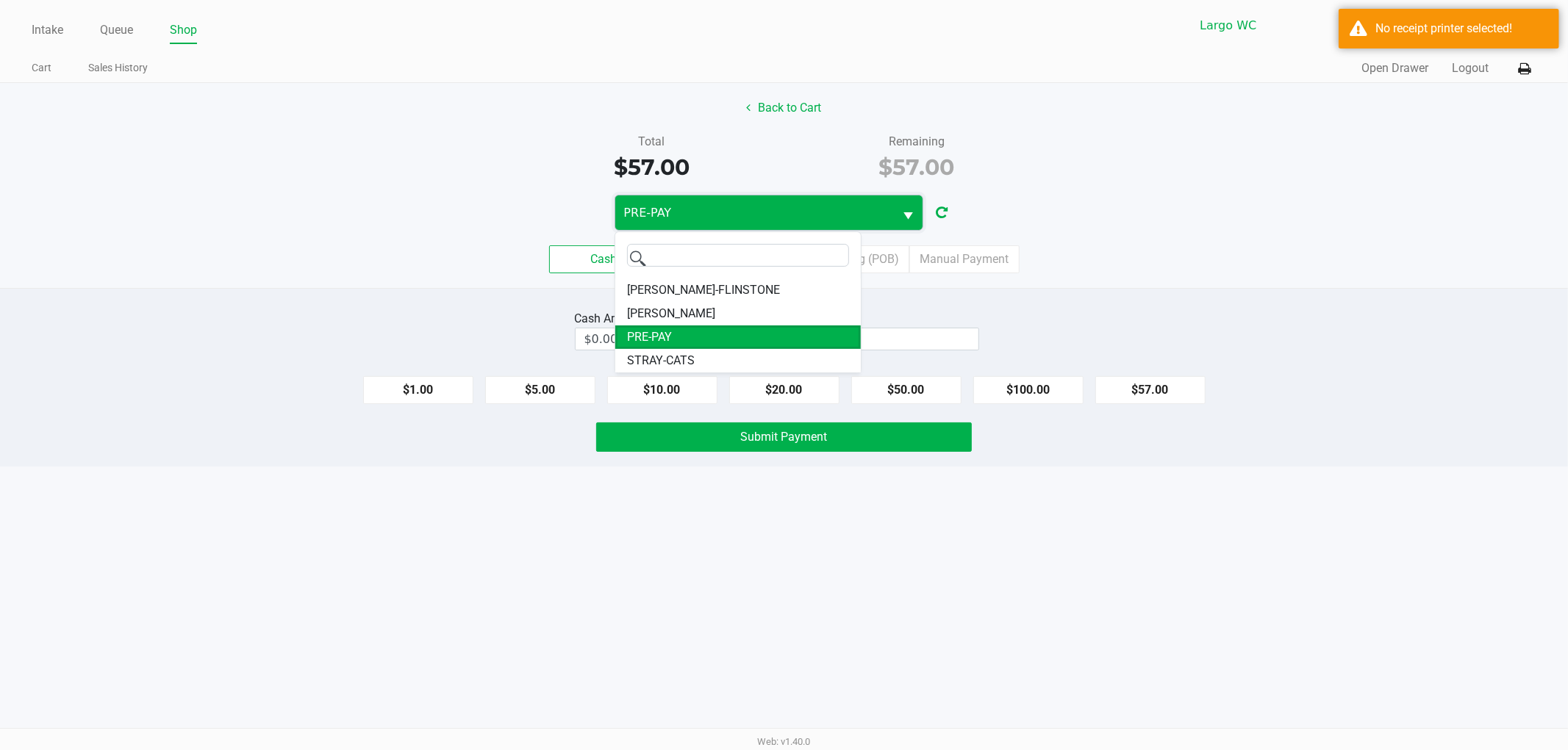
click at [785, 201] on span "PRE-PAY" at bounding box center [754, 212] width 279 height 34
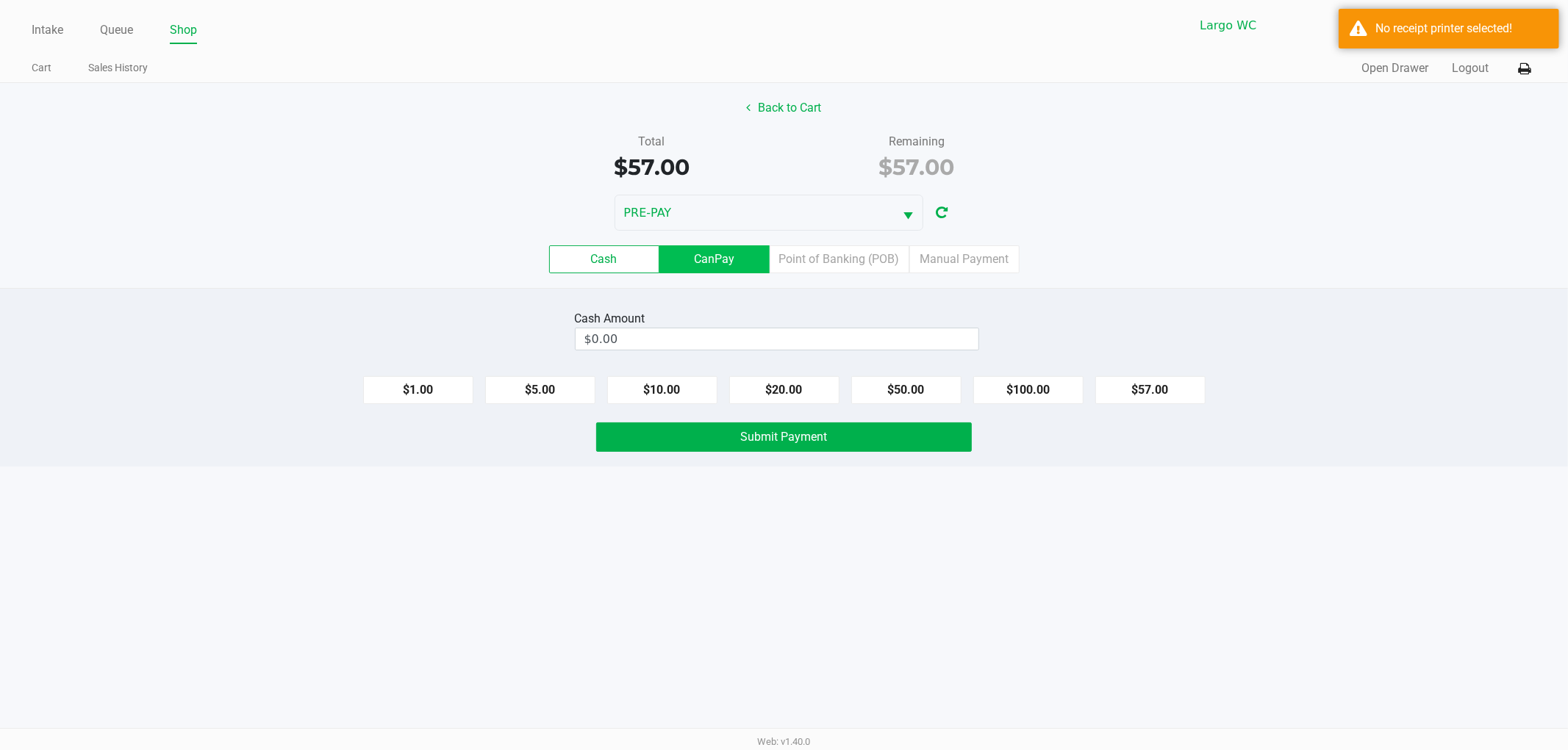
click at [718, 258] on label "CanPay" at bounding box center [715, 259] width 110 height 28
click at [0, 0] on 2 "CanPay" at bounding box center [0, 0] width 0 height 0
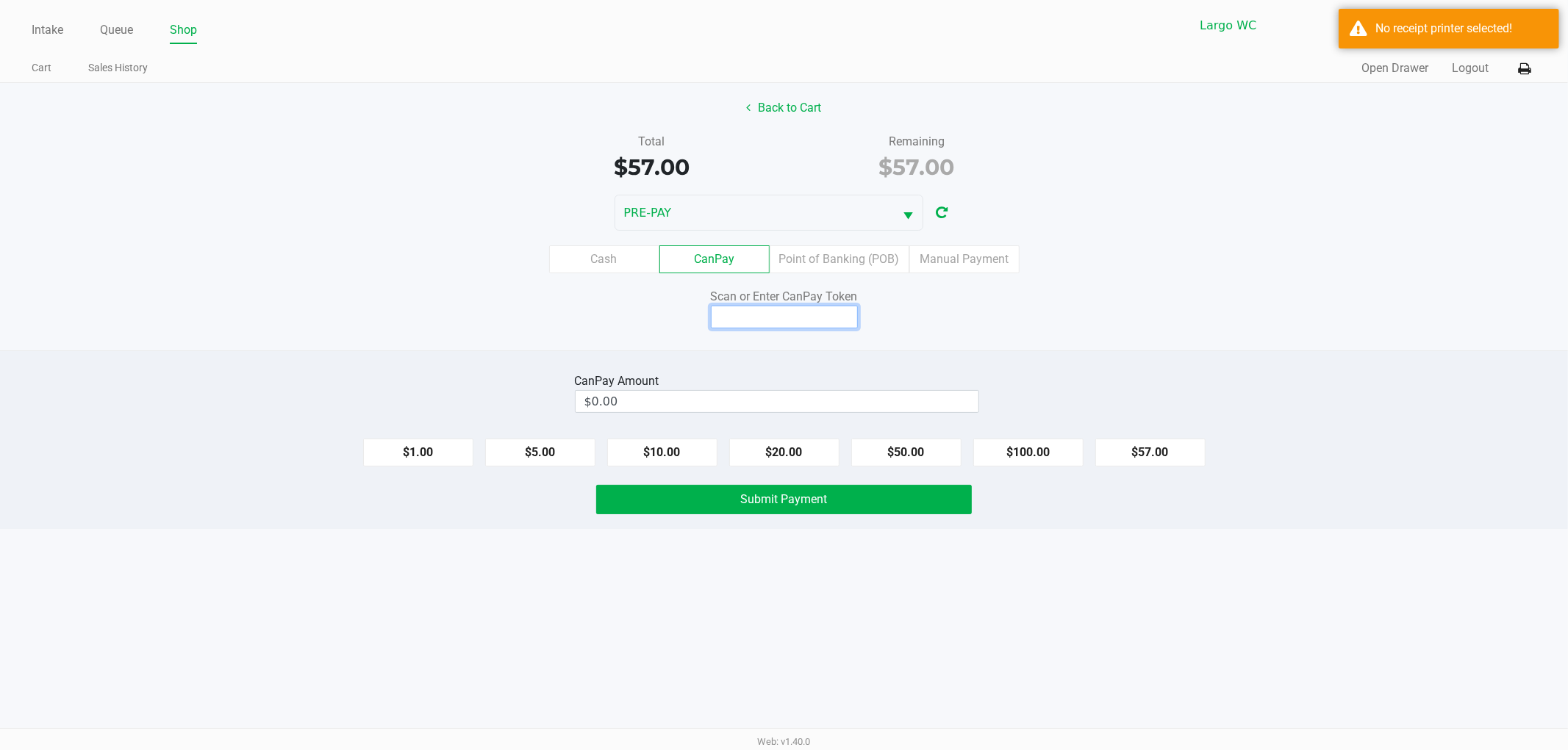
click at [814, 310] on input at bounding box center [784, 316] width 147 height 23
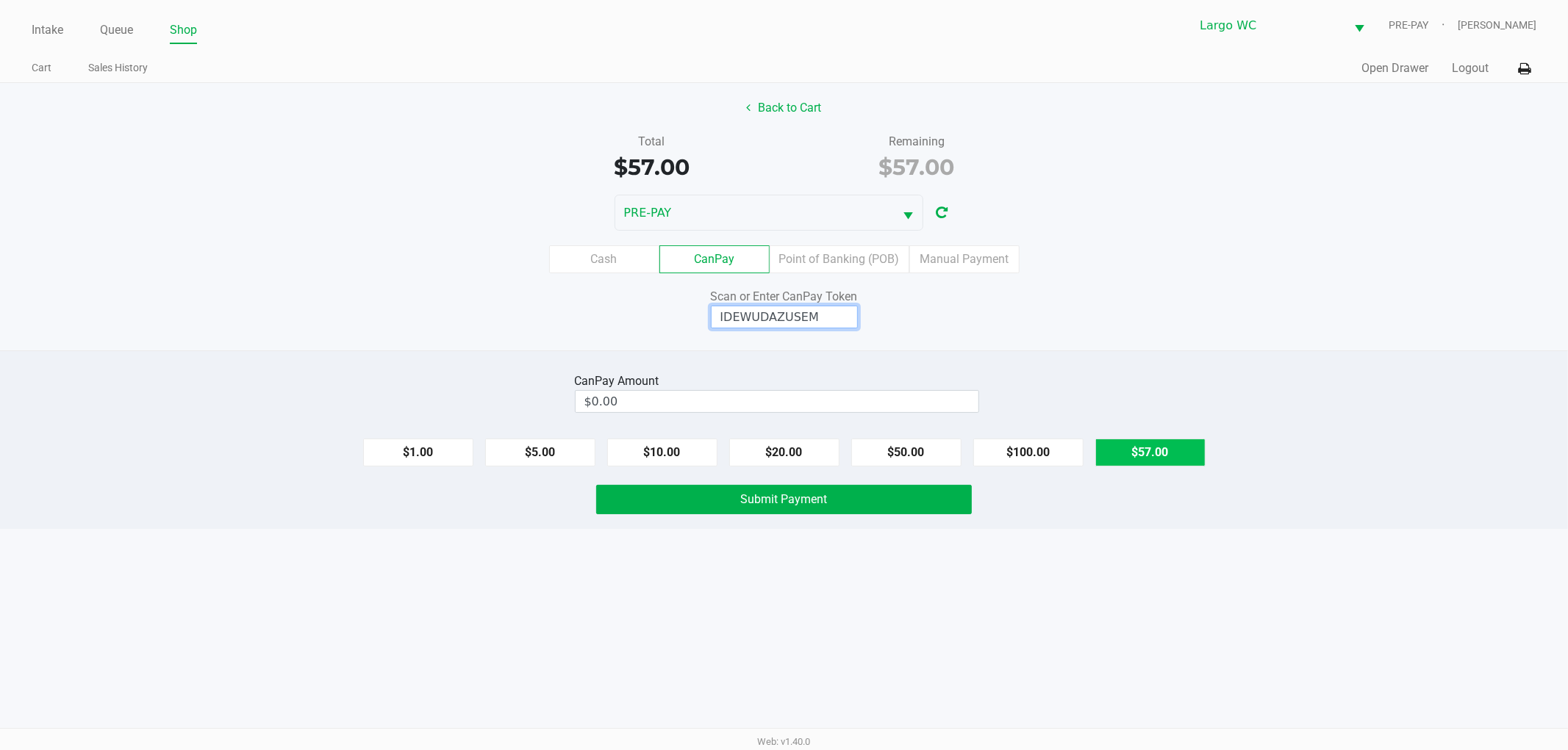
type input "IDEWUDAZUSEM"
click at [1160, 451] on button "$57.00" at bounding box center [1151, 452] width 110 height 28
type input "$57.00"
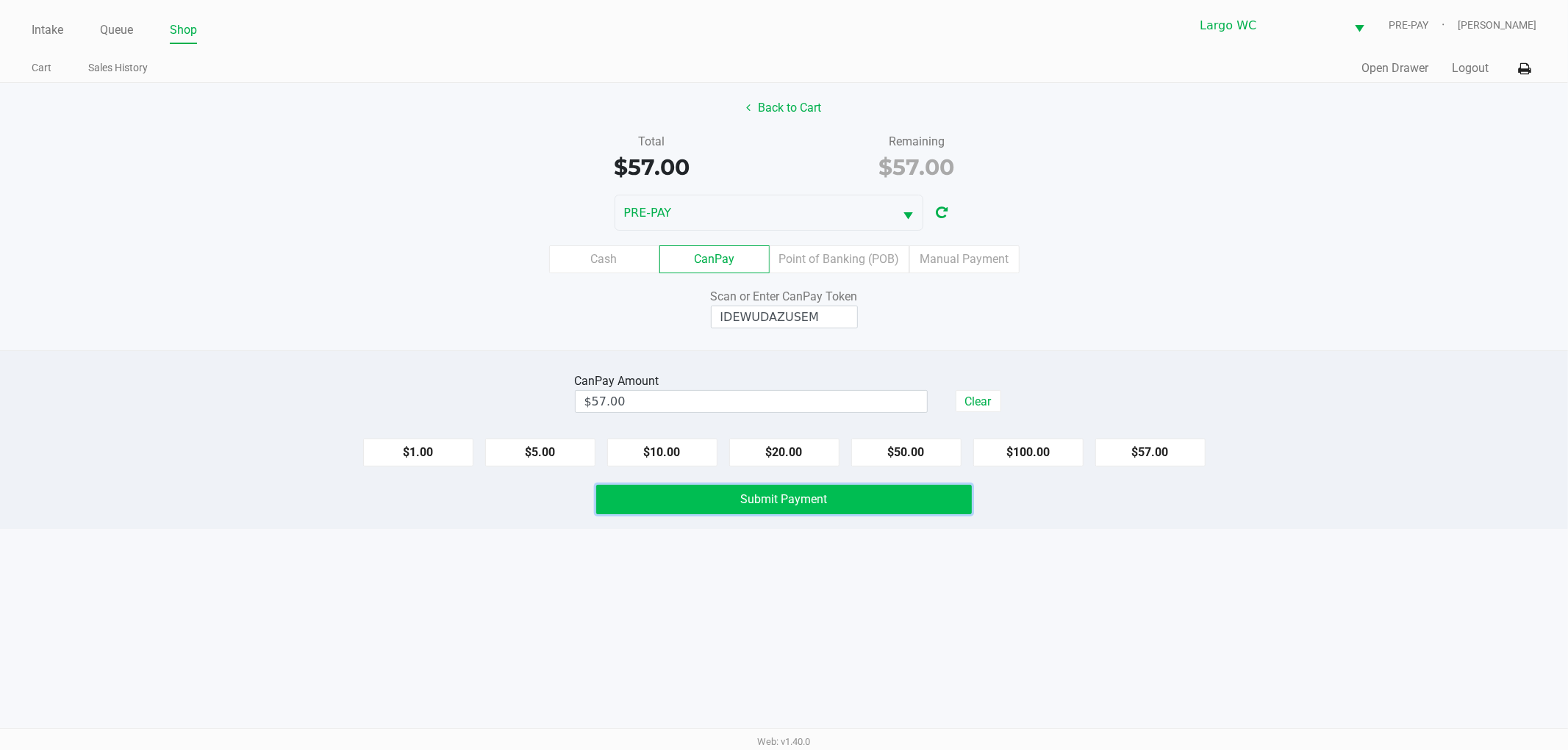
click at [794, 497] on span "Submit Payment" at bounding box center [784, 499] width 87 height 14
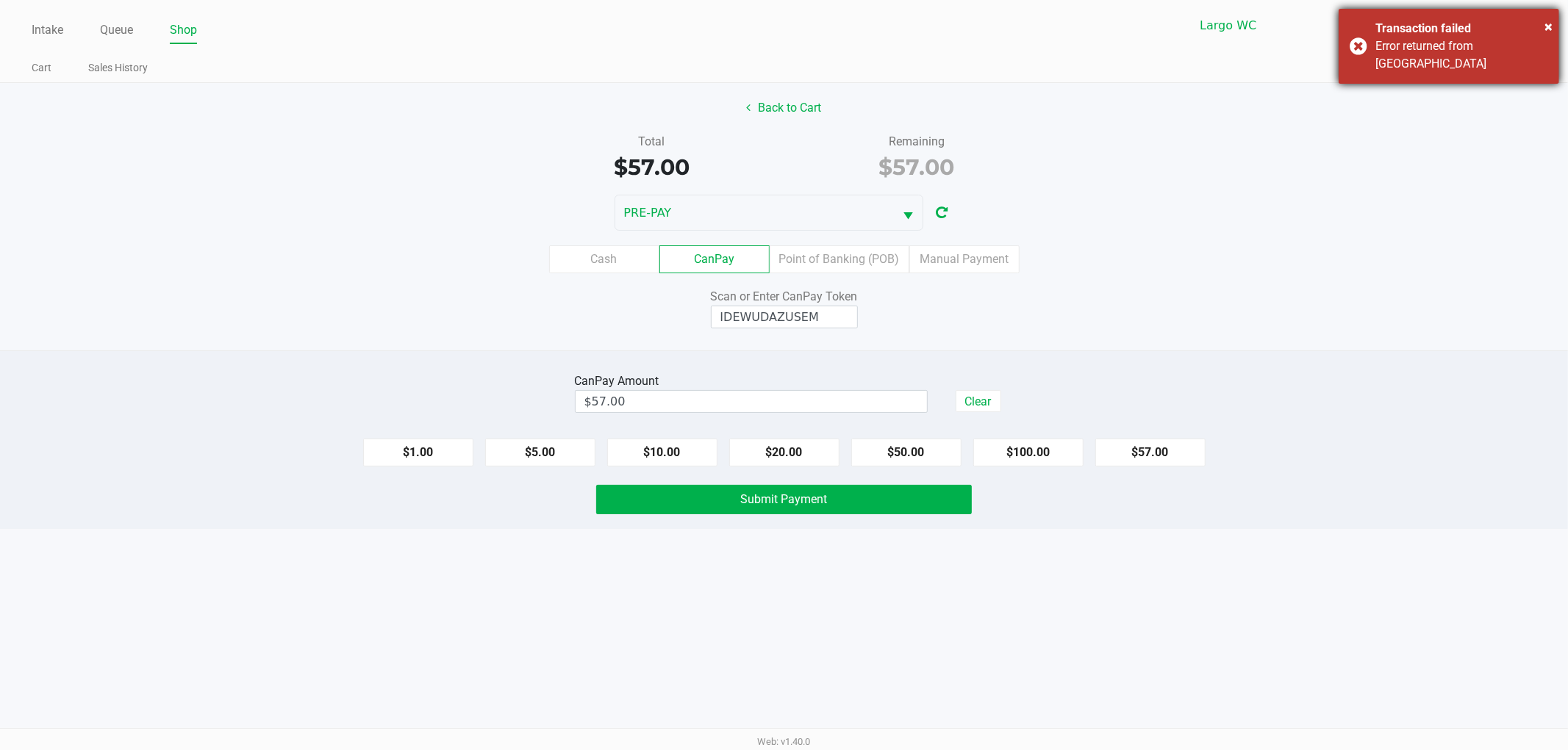
click at [1515, 31] on div "Transaction failed" at bounding box center [1461, 29] width 173 height 18
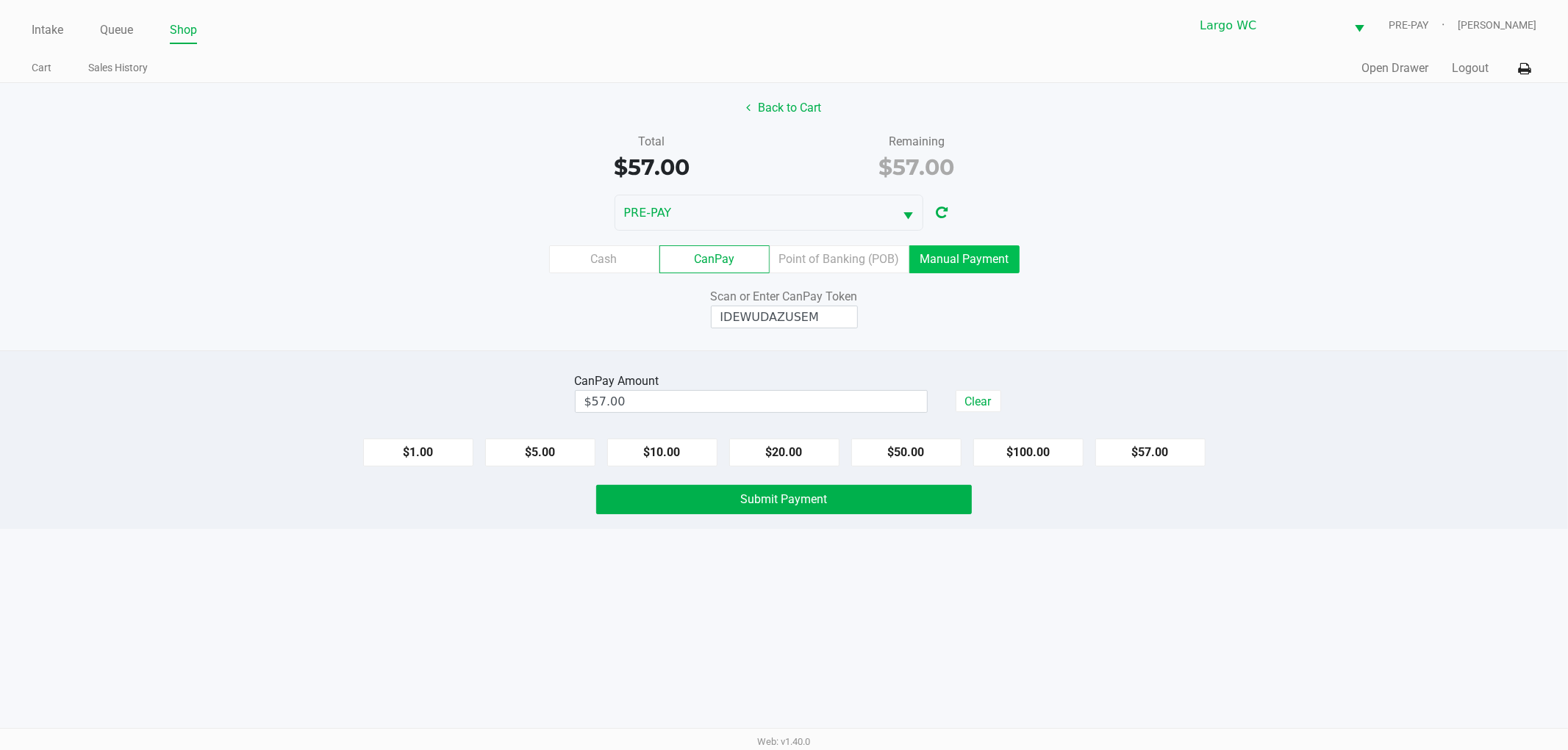
click at [943, 251] on label "Manual Payment" at bounding box center [964, 259] width 110 height 28
click at [0, 0] on 8 "Manual Payment" at bounding box center [0, 0] width 0 height 0
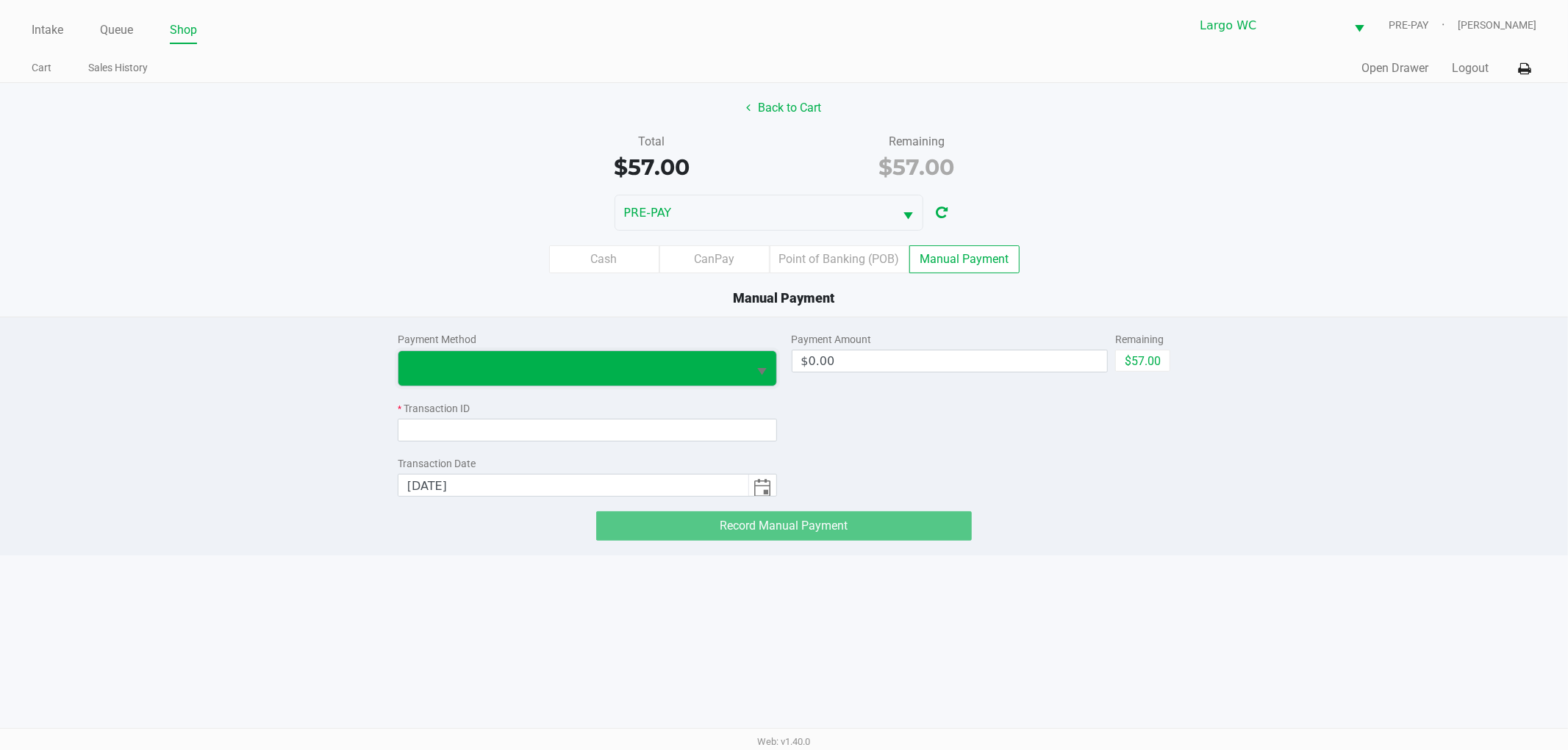
click at [672, 371] on span at bounding box center [573, 369] width 332 height 18
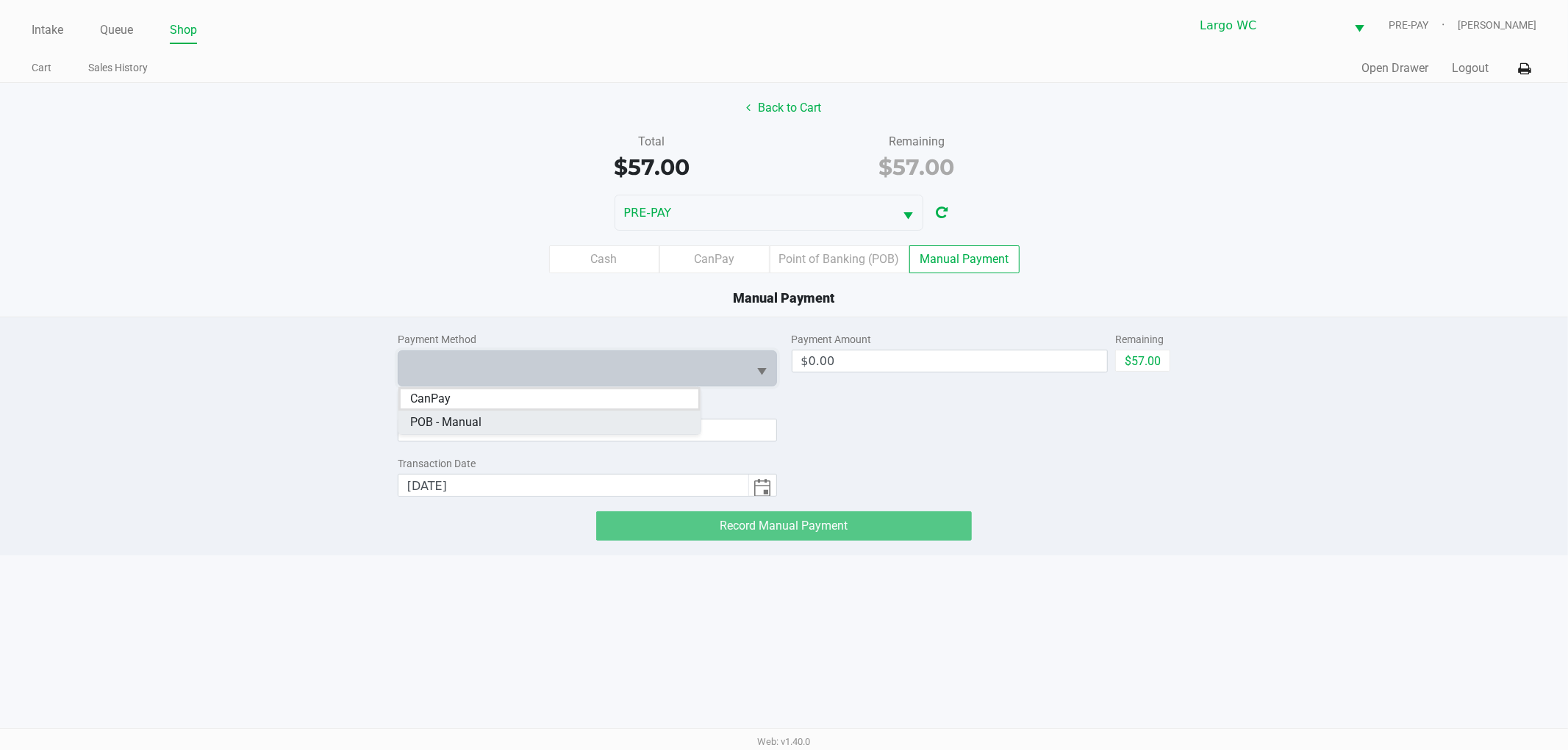
click at [581, 417] on Manual "POB - Manual" at bounding box center [549, 423] width 302 height 24
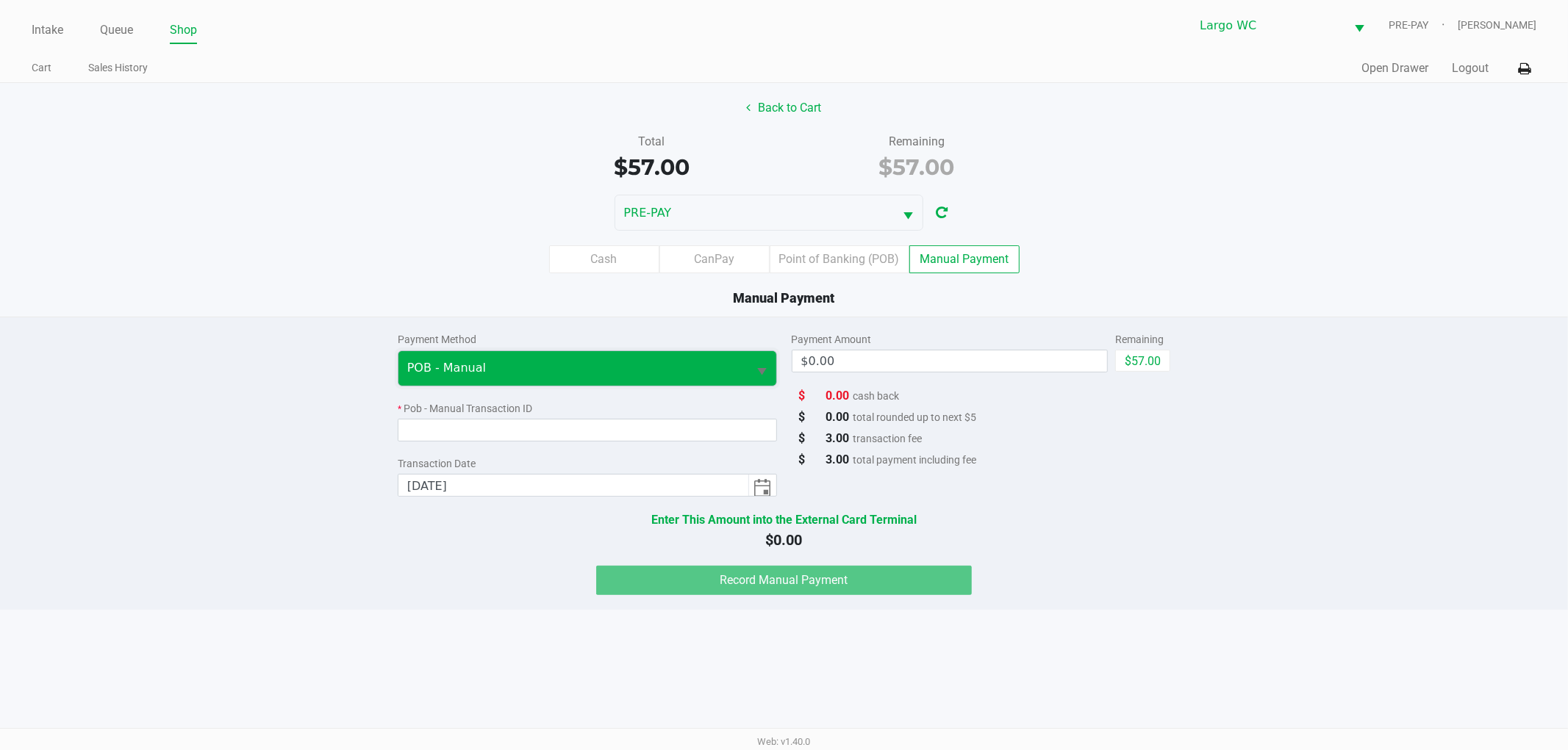
click at [574, 356] on span "POB - Manual" at bounding box center [573, 368] width 350 height 34
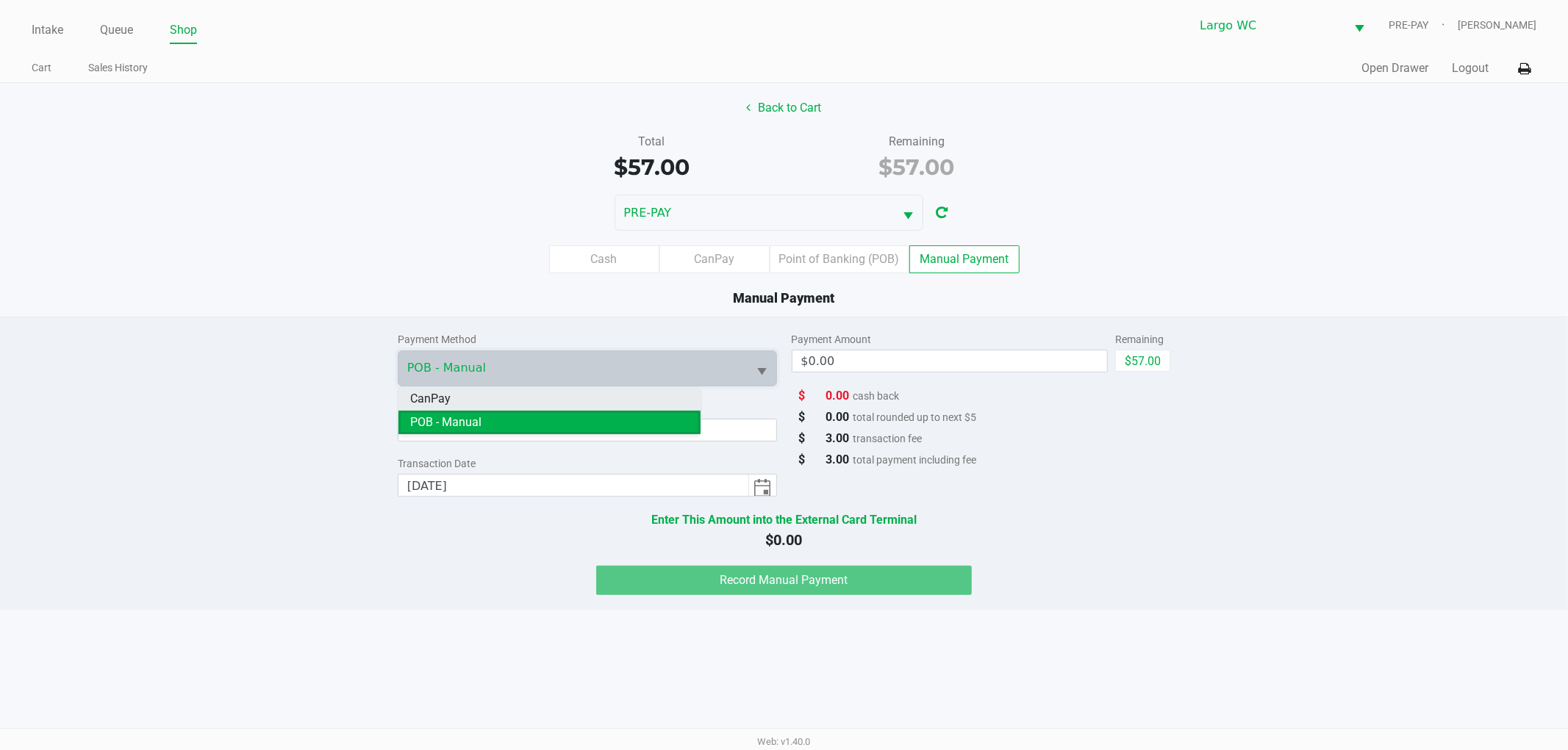
click at [562, 395] on li "CanPay" at bounding box center [549, 399] width 302 height 24
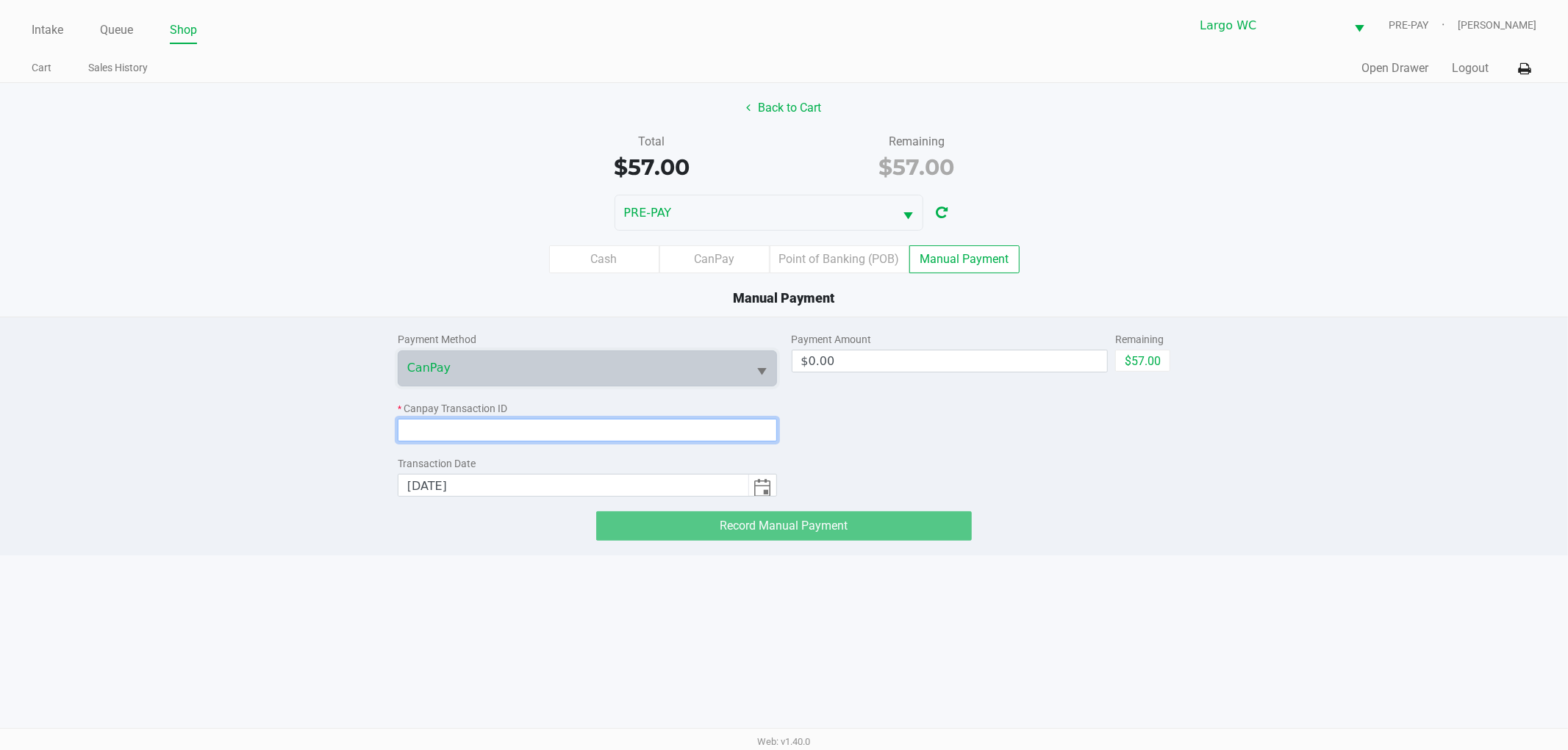
click at [568, 432] on input at bounding box center [587, 430] width 380 height 23
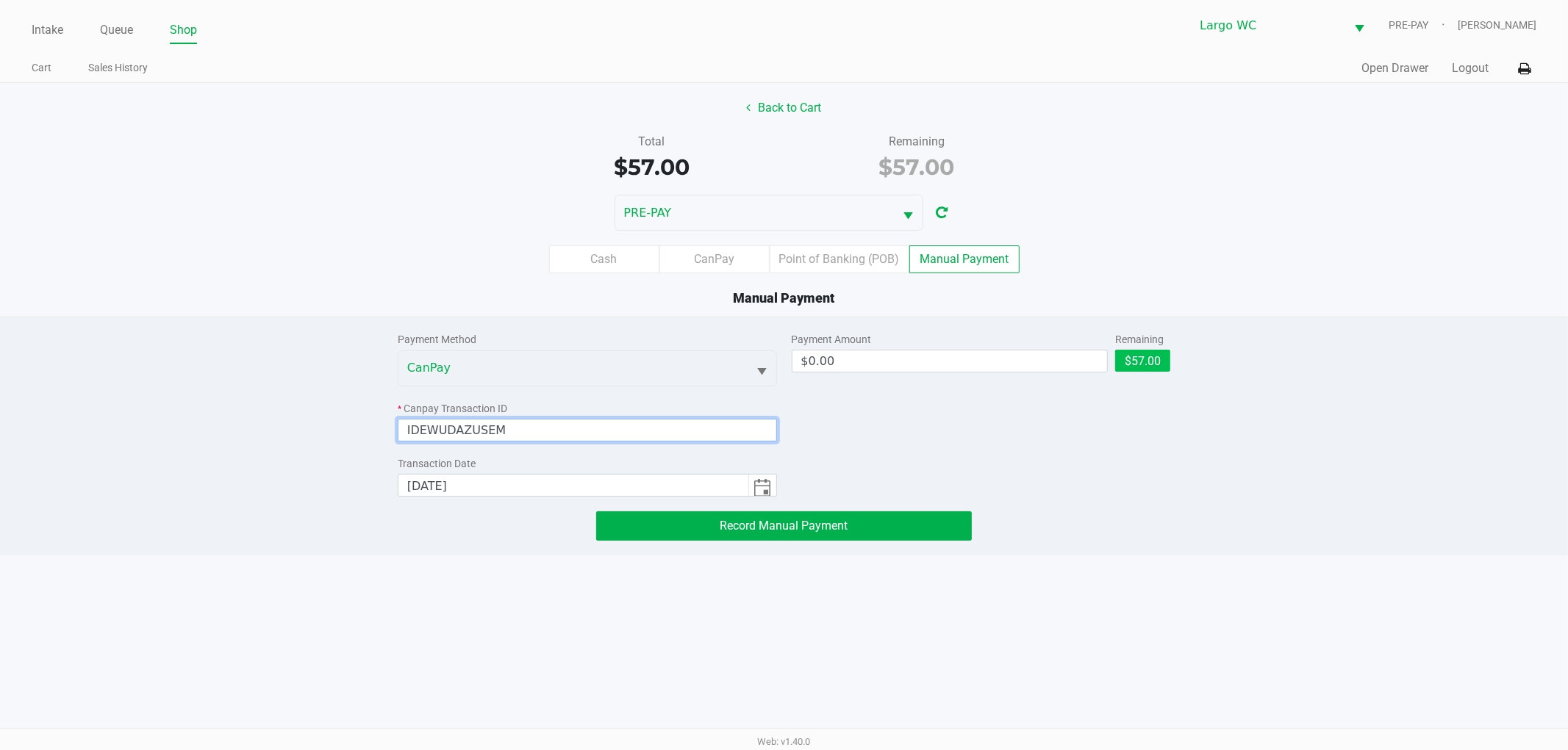
type input "IDEWUDAZUSEM"
click at [1129, 363] on button "$57.00" at bounding box center [1143, 361] width 55 height 22
type input "$57.00"
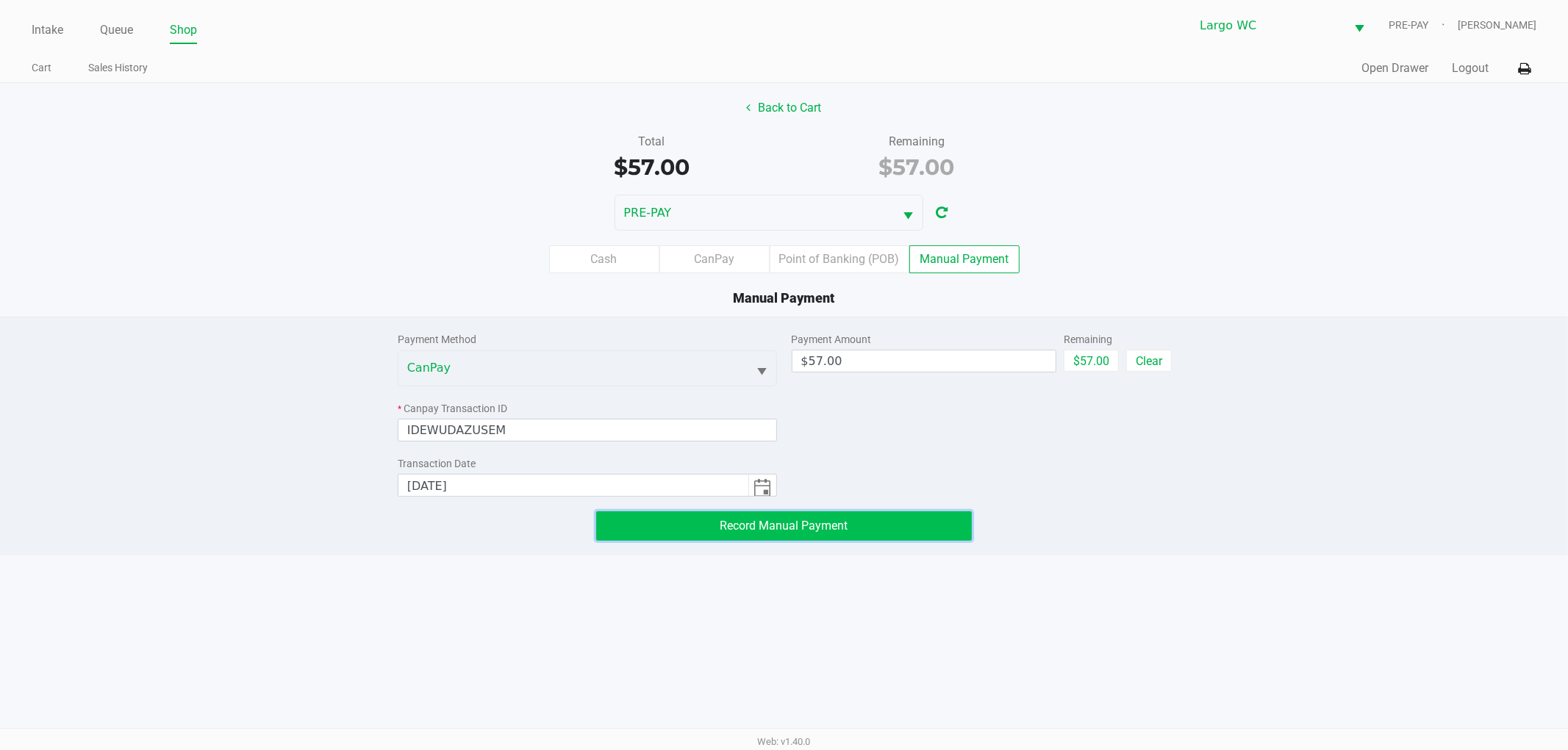
click at [790, 524] on span "Record Manual Payment" at bounding box center [785, 525] width 128 height 14
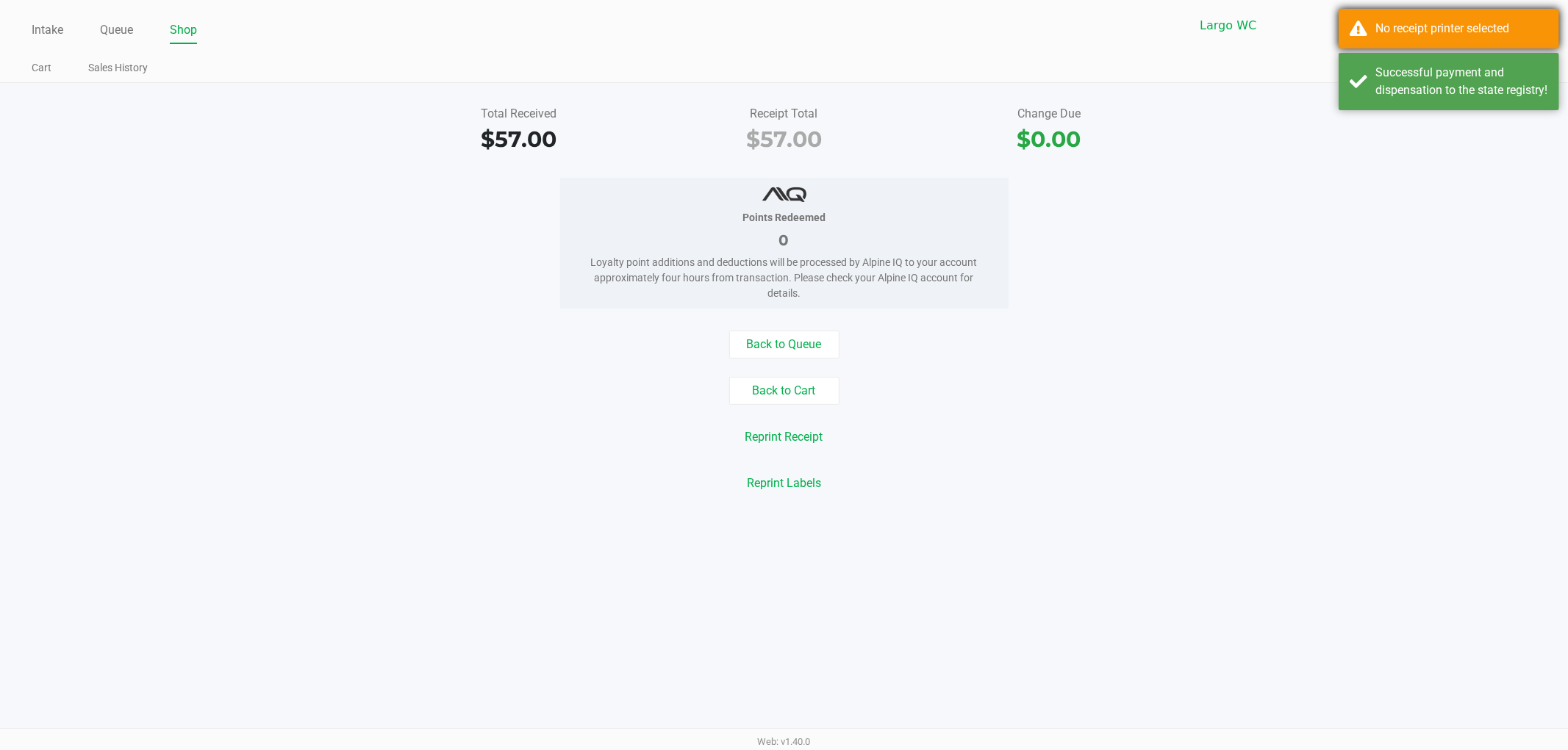
click at [1451, 27] on div "No receipt printer selected" at bounding box center [1461, 29] width 173 height 18
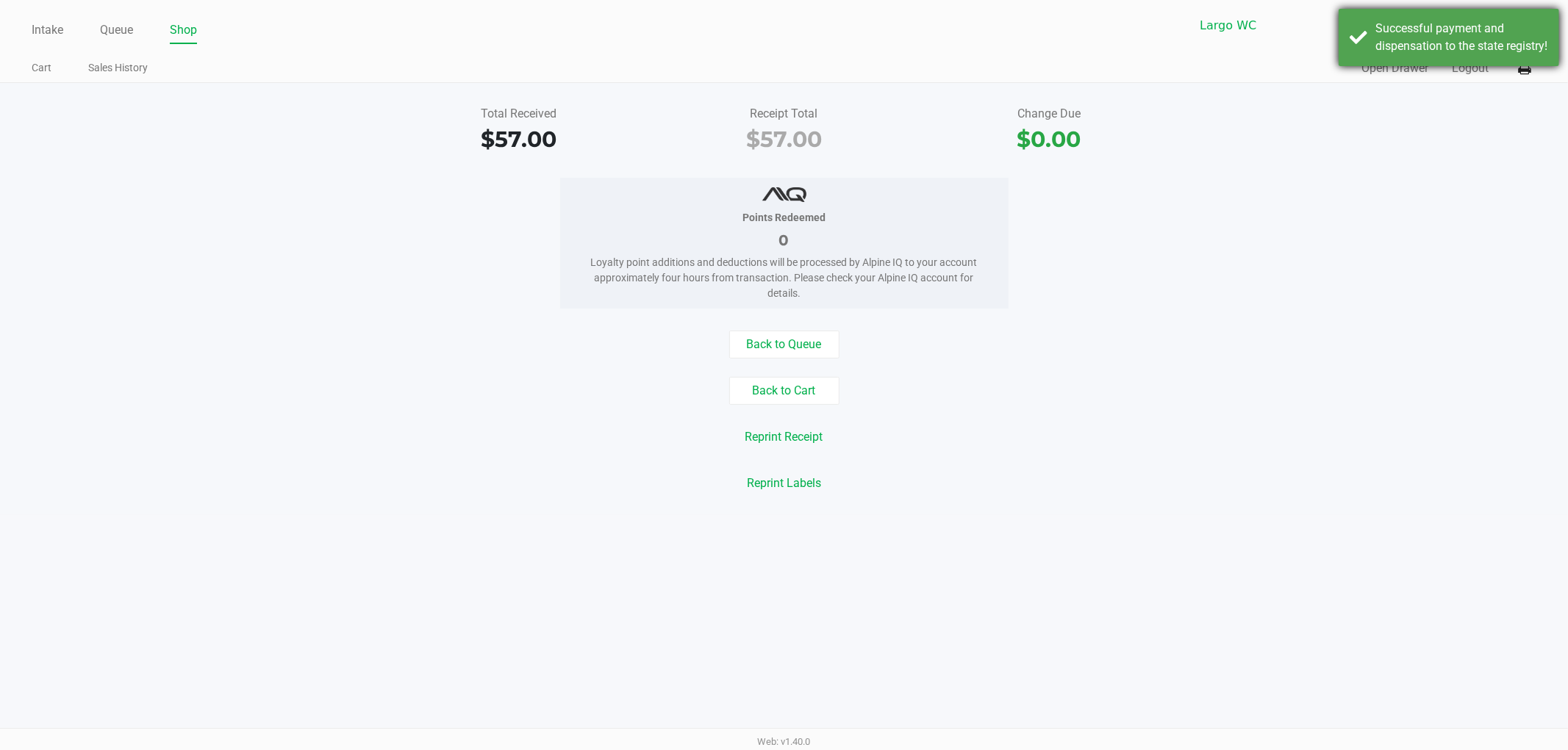
click at [1470, 55] on div "Successful payment and dispensation to the state registry!" at bounding box center [1461, 37] width 173 height 35
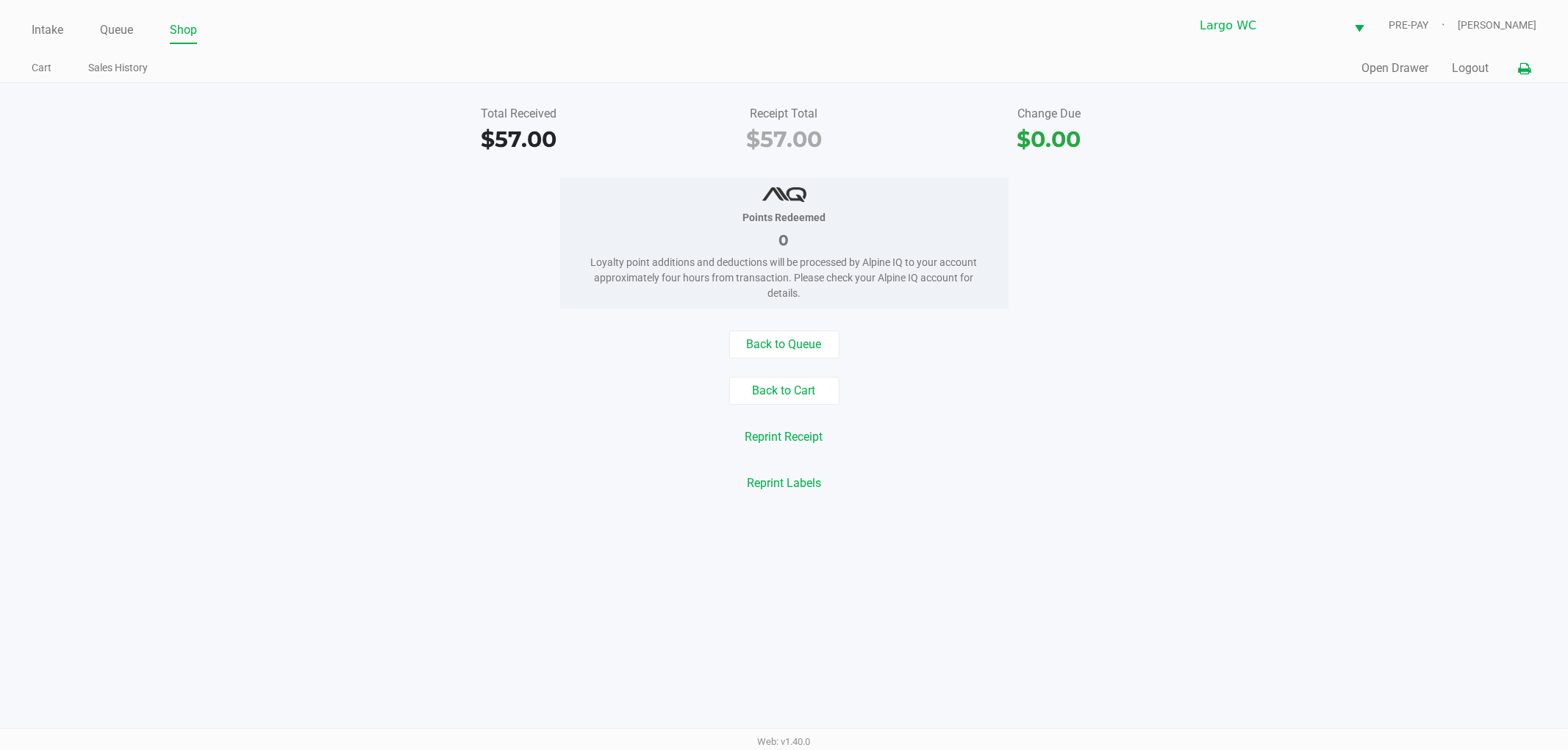
click at [1524, 64] on icon at bounding box center [1524, 69] width 13 height 10
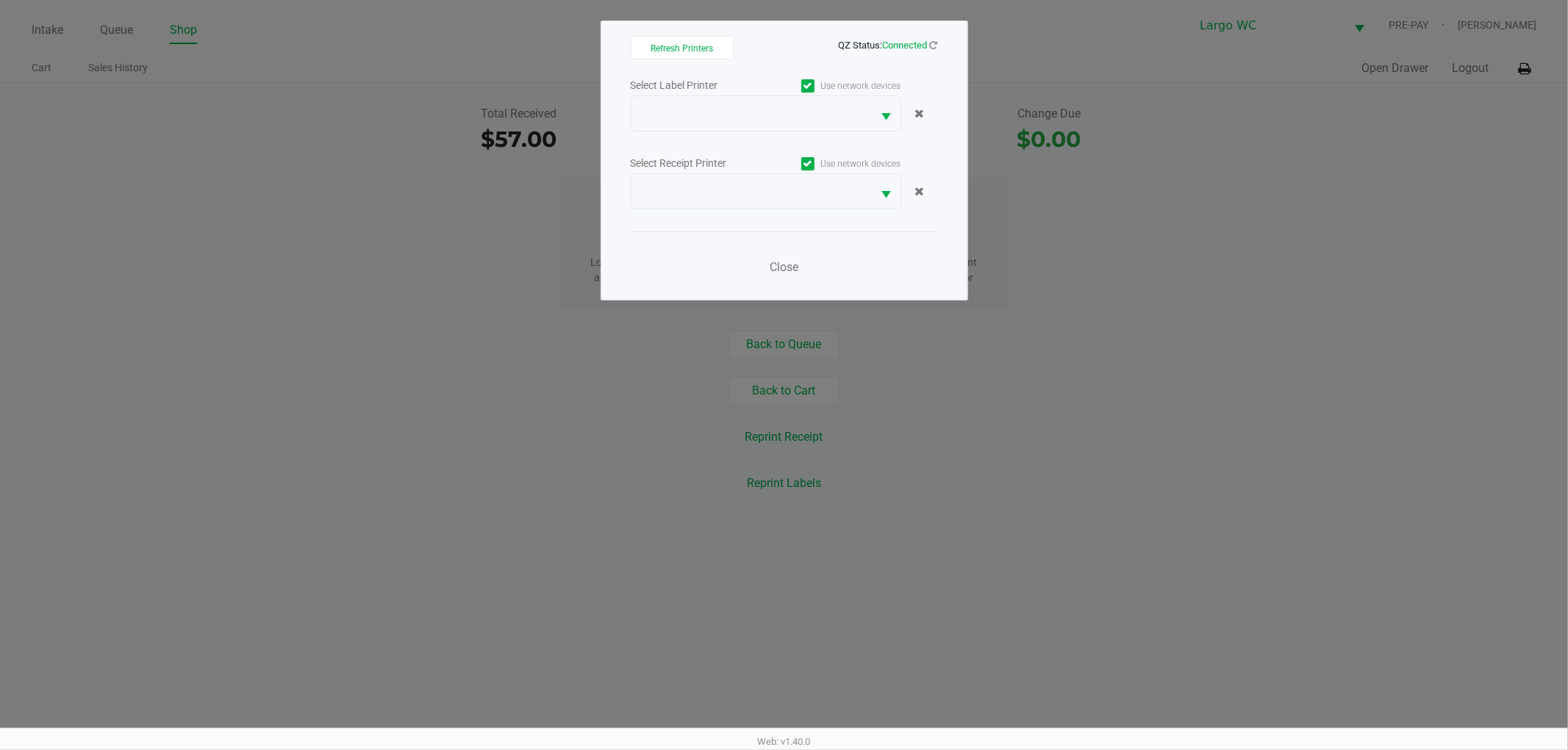
click at [730, 209] on div "Select Label Printer Use network devices Select Receipt Printer Use network dev…" at bounding box center [785, 180] width 308 height 209
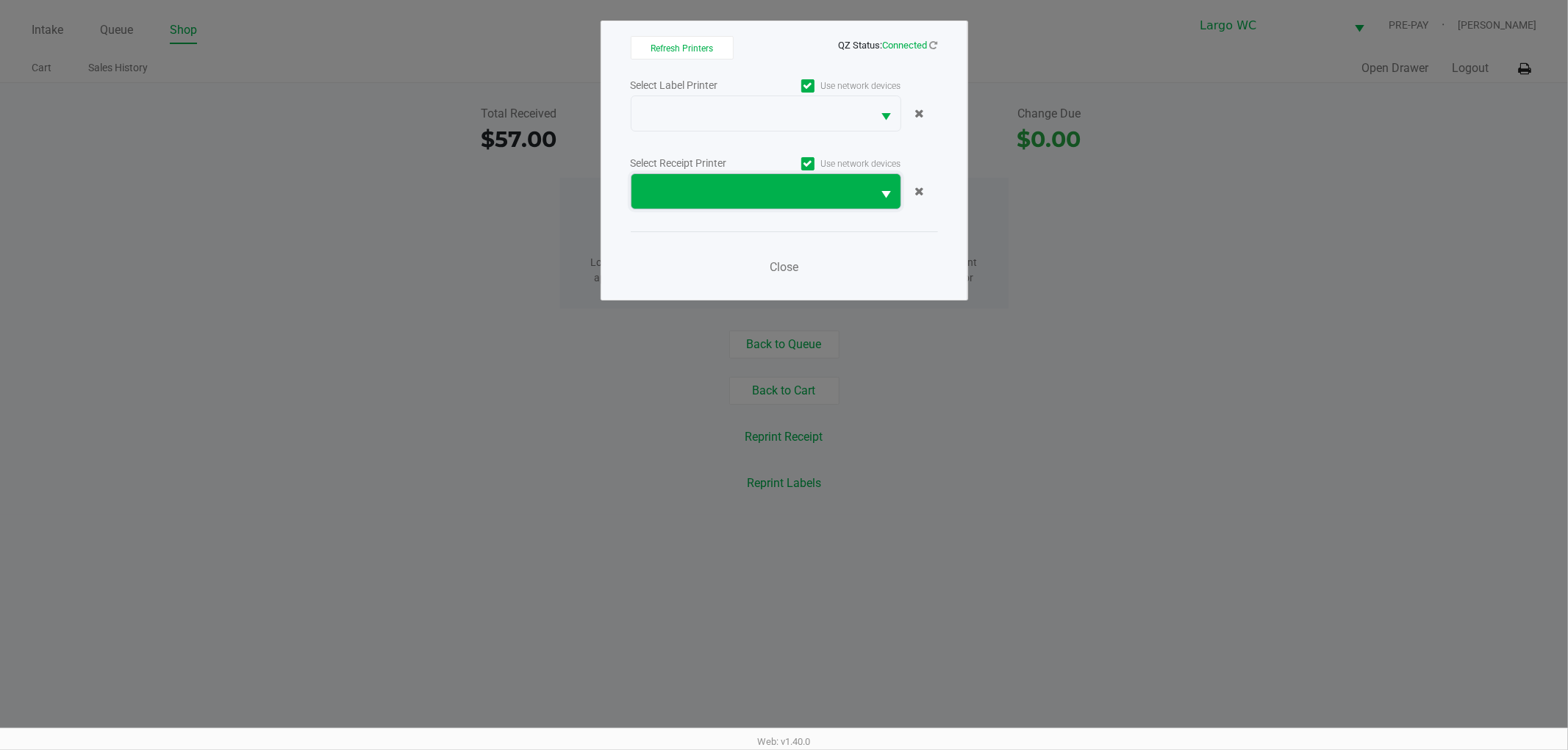
click at [730, 196] on span at bounding box center [751, 192] width 224 height 18
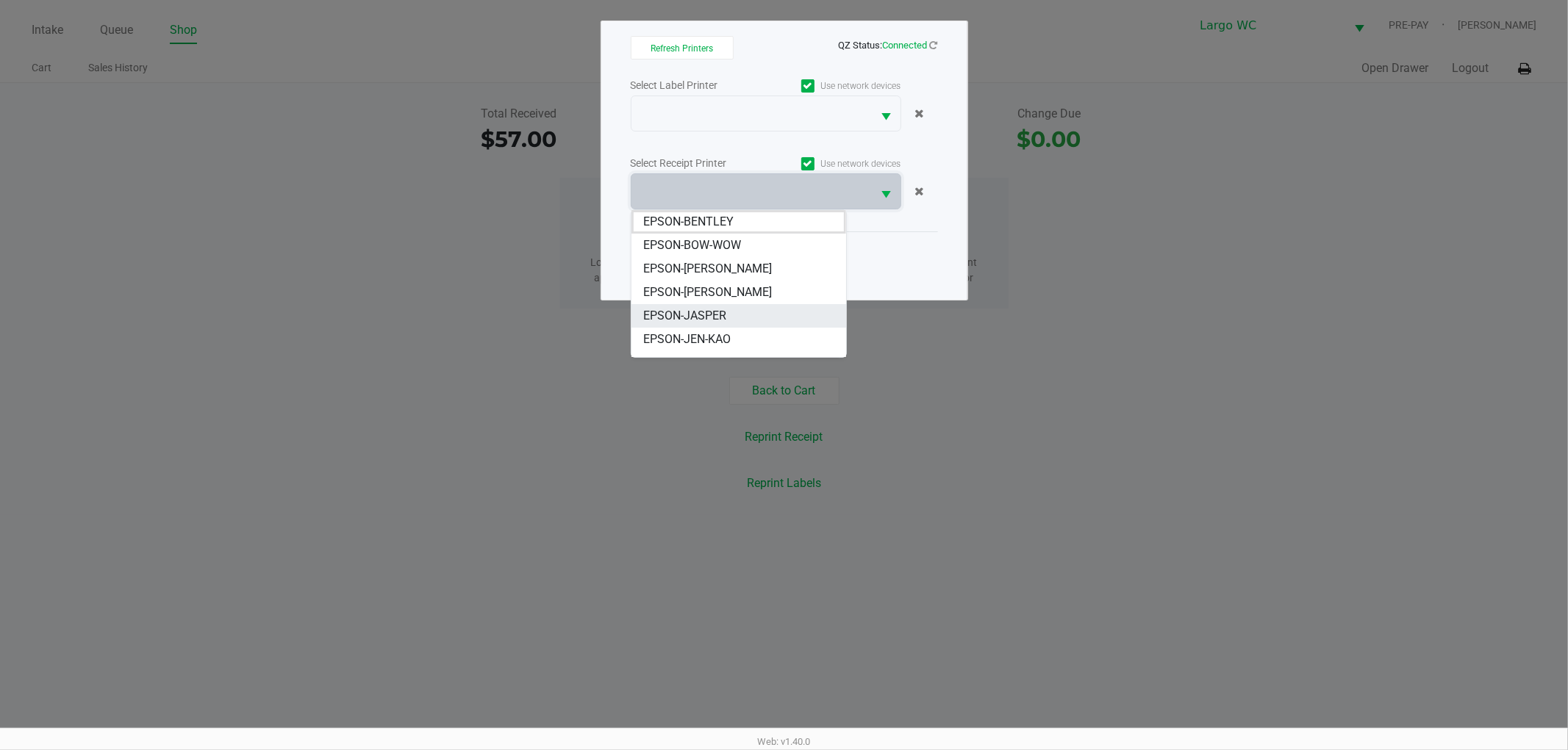
click at [738, 324] on li "EPSON-JASPER" at bounding box center [739, 316] width 215 height 24
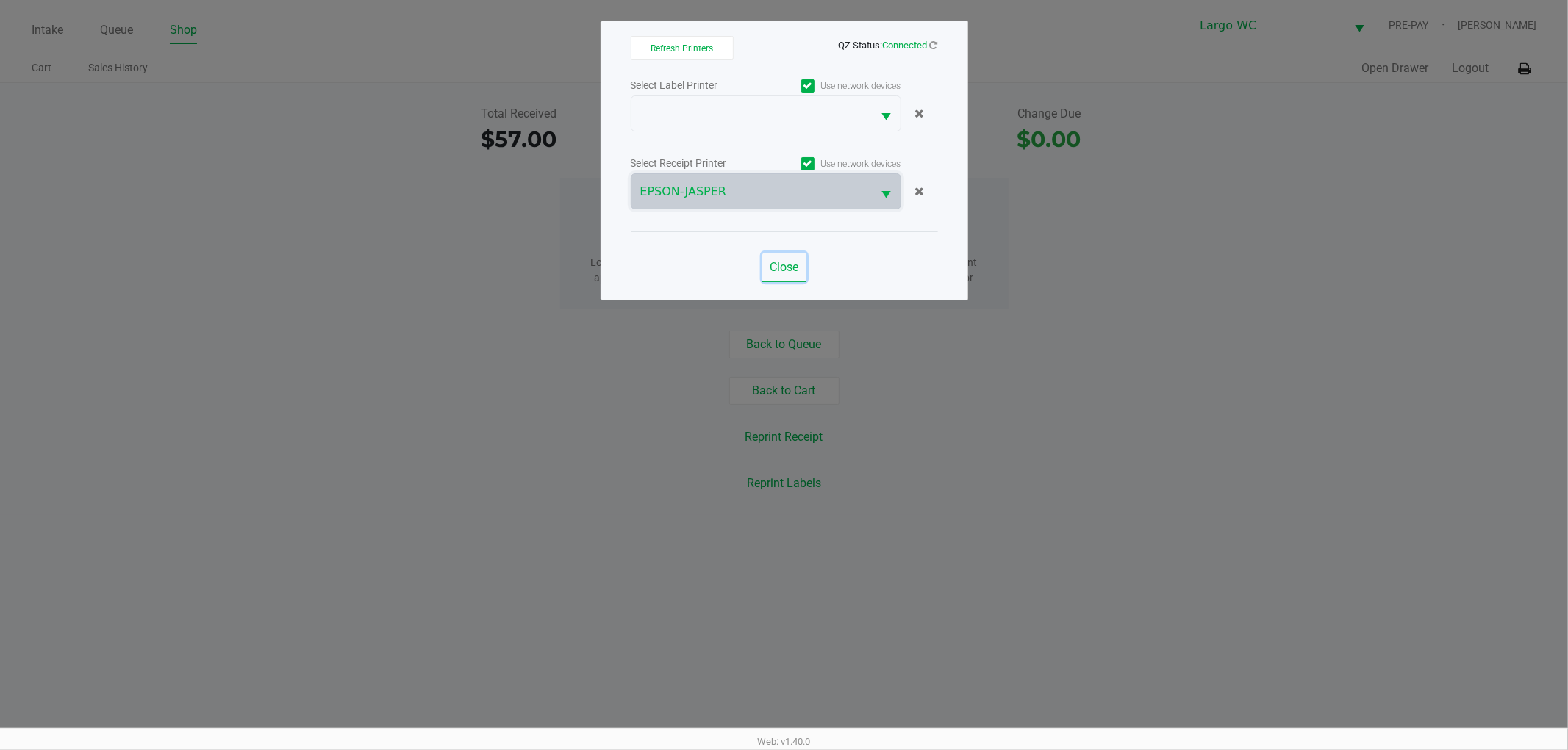
click at [770, 257] on button "Close" at bounding box center [784, 267] width 44 height 30
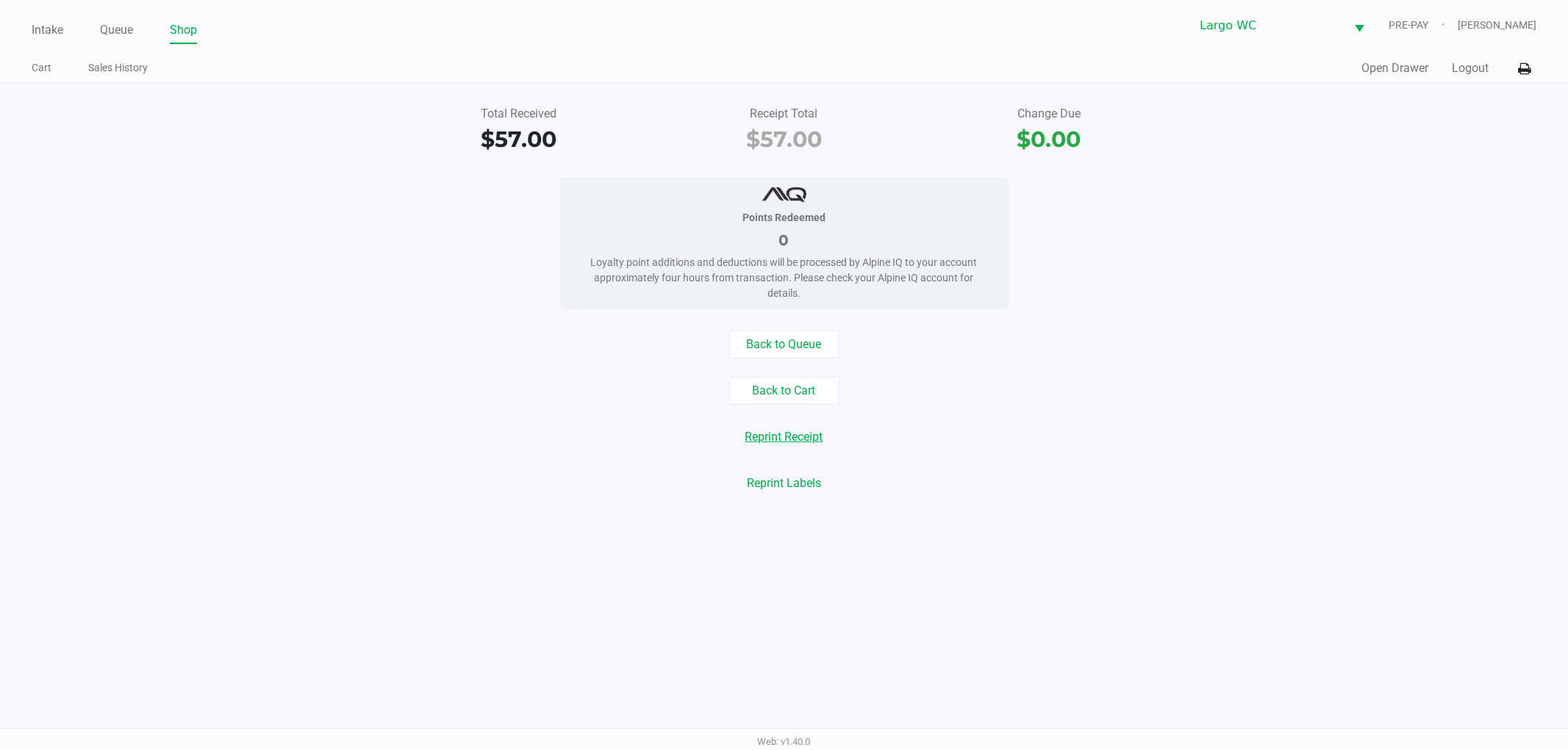
click at [802, 435] on button "Reprint Receipt" at bounding box center [784, 437] width 97 height 28
